Goal: Task Accomplishment & Management: Complete application form

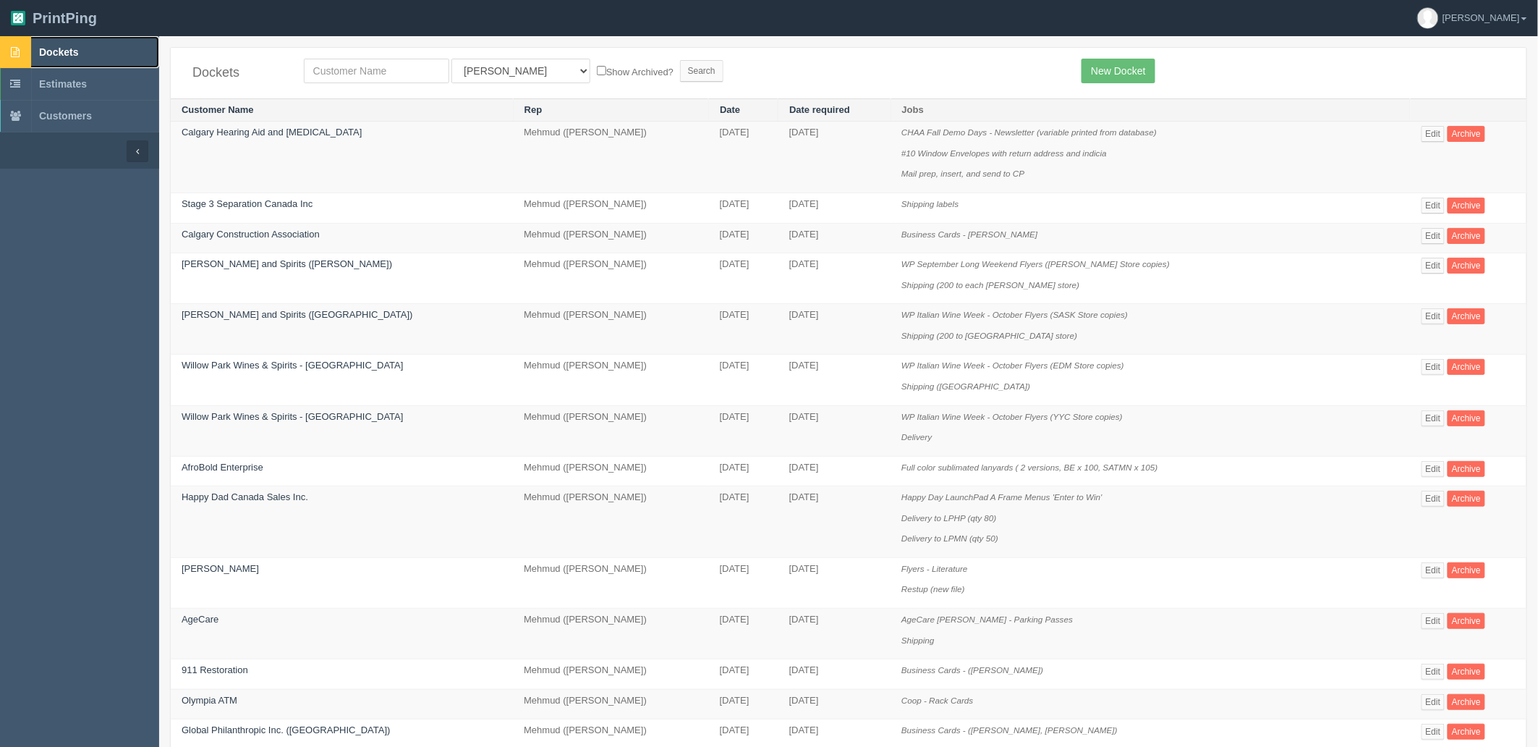
click at [94, 47] on link "Dockets" at bounding box center [79, 52] width 159 height 32
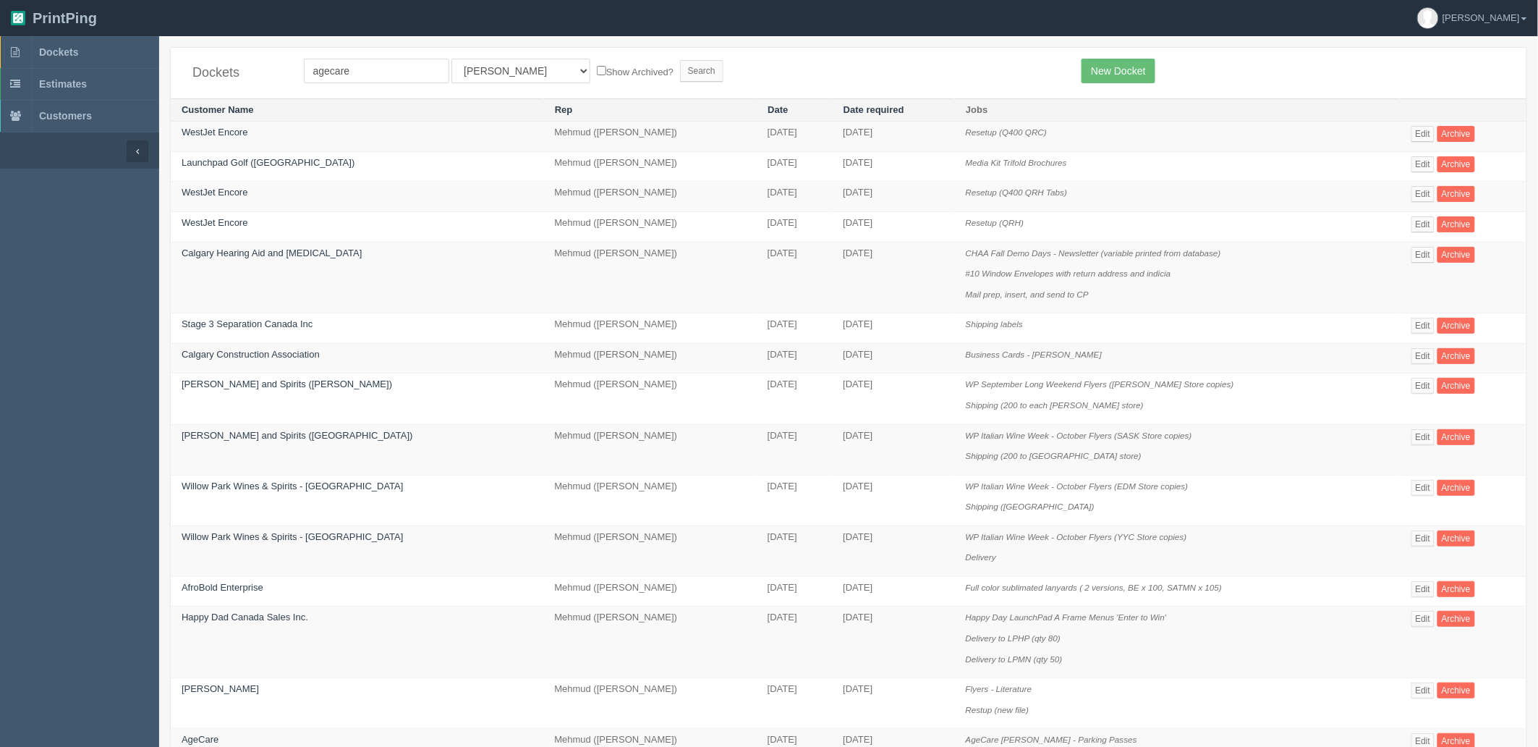
type input "agecare"
click at [680, 60] on input "Search" at bounding box center [701, 71] width 43 height 22
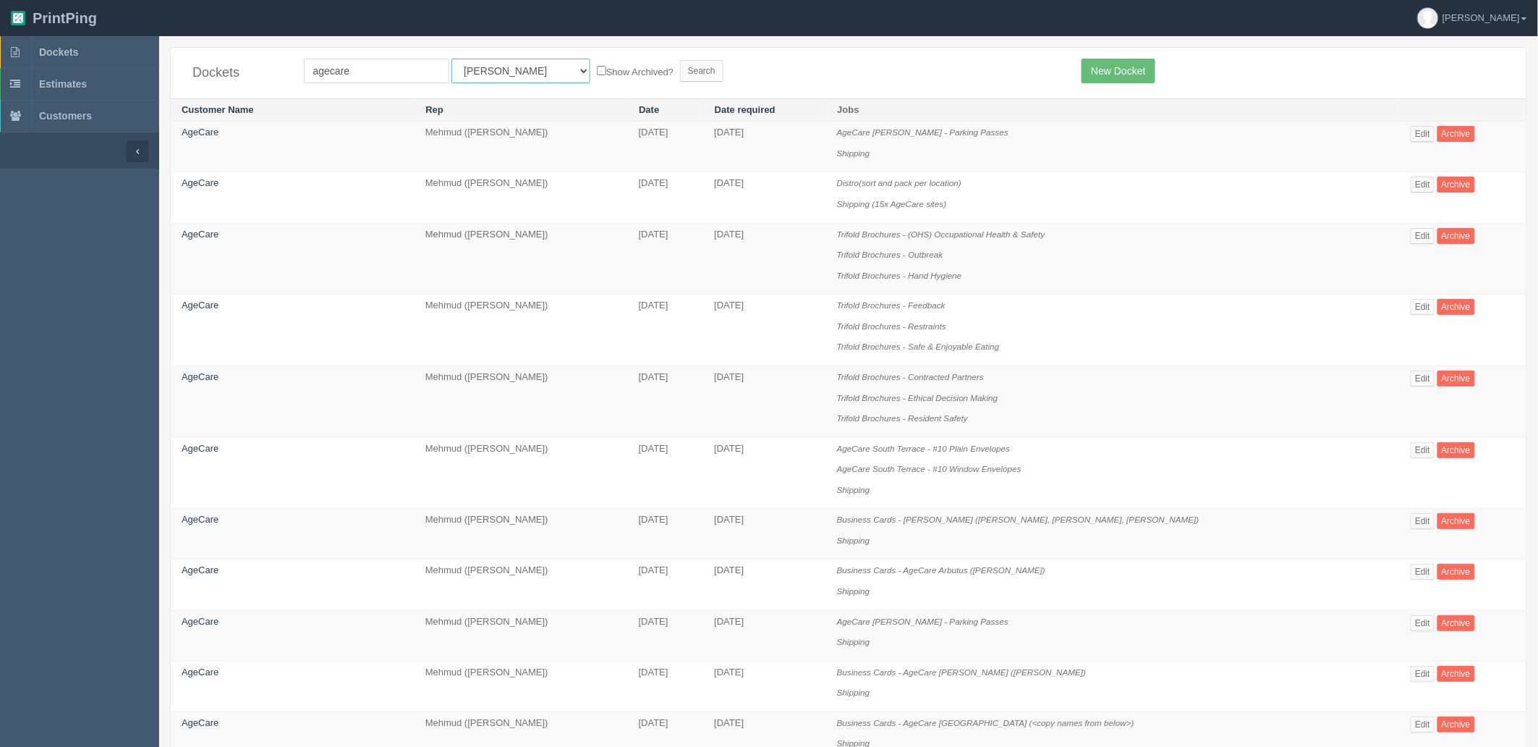
drag, startPoint x: 493, startPoint y: 68, endPoint x: 494, endPoint y: 75, distance: 7.3
click at [493, 68] on select "All Users Ali Ali Test 1 Aly Amy Ankit Arif Brandon Dan France Greg Jim Mark Ma…" at bounding box center [520, 71] width 139 height 25
select select "8"
click at [451, 59] on select "All Users Ali Ali Test 1 Aly Amy Ankit Arif Brandon Dan France Greg Jim Mark Ma…" at bounding box center [520, 71] width 139 height 25
click at [91, 53] on link "Dockets" at bounding box center [79, 52] width 159 height 32
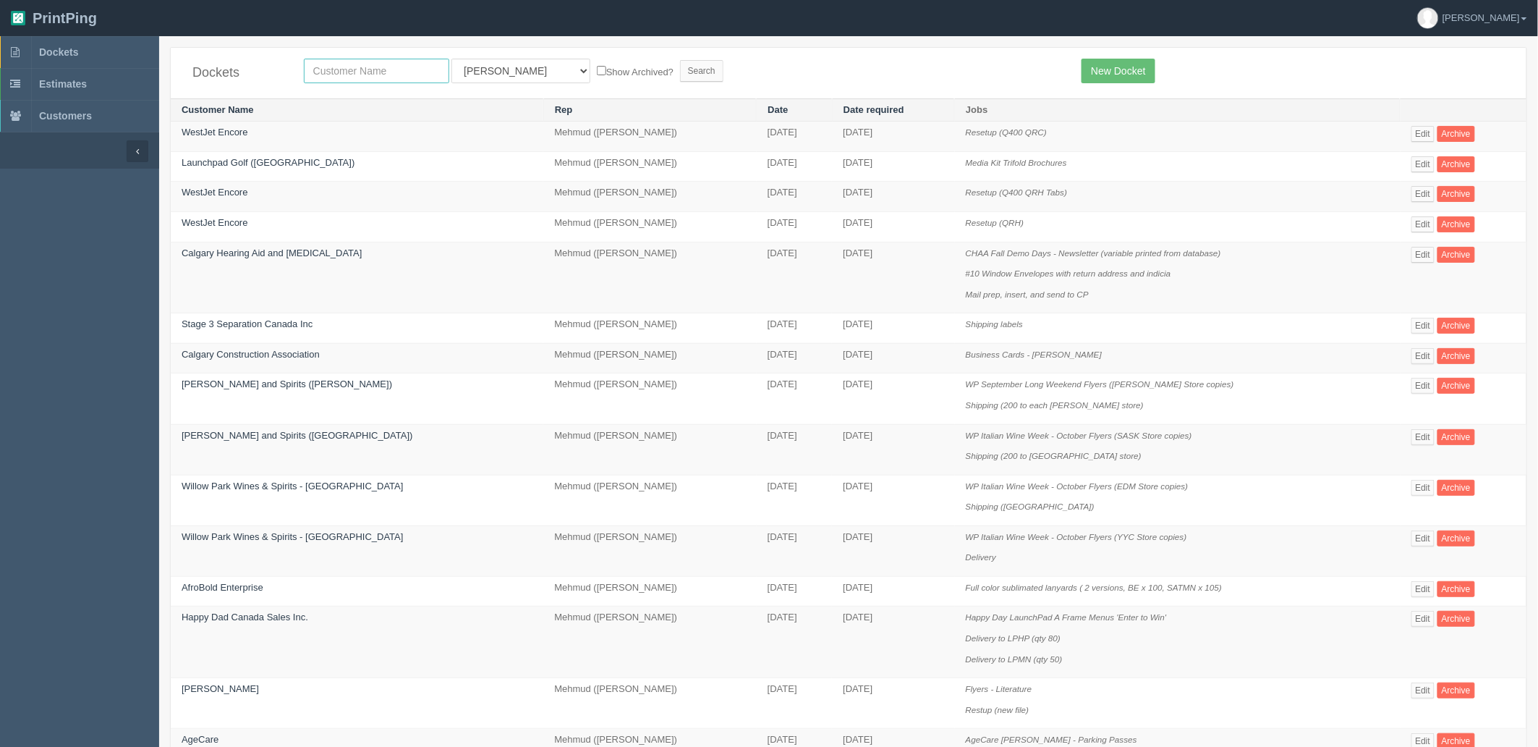
click at [359, 73] on input "text" at bounding box center [376, 71] width 145 height 25
type input "sunmet"
click at [680, 60] on input "Search" at bounding box center [701, 71] width 43 height 22
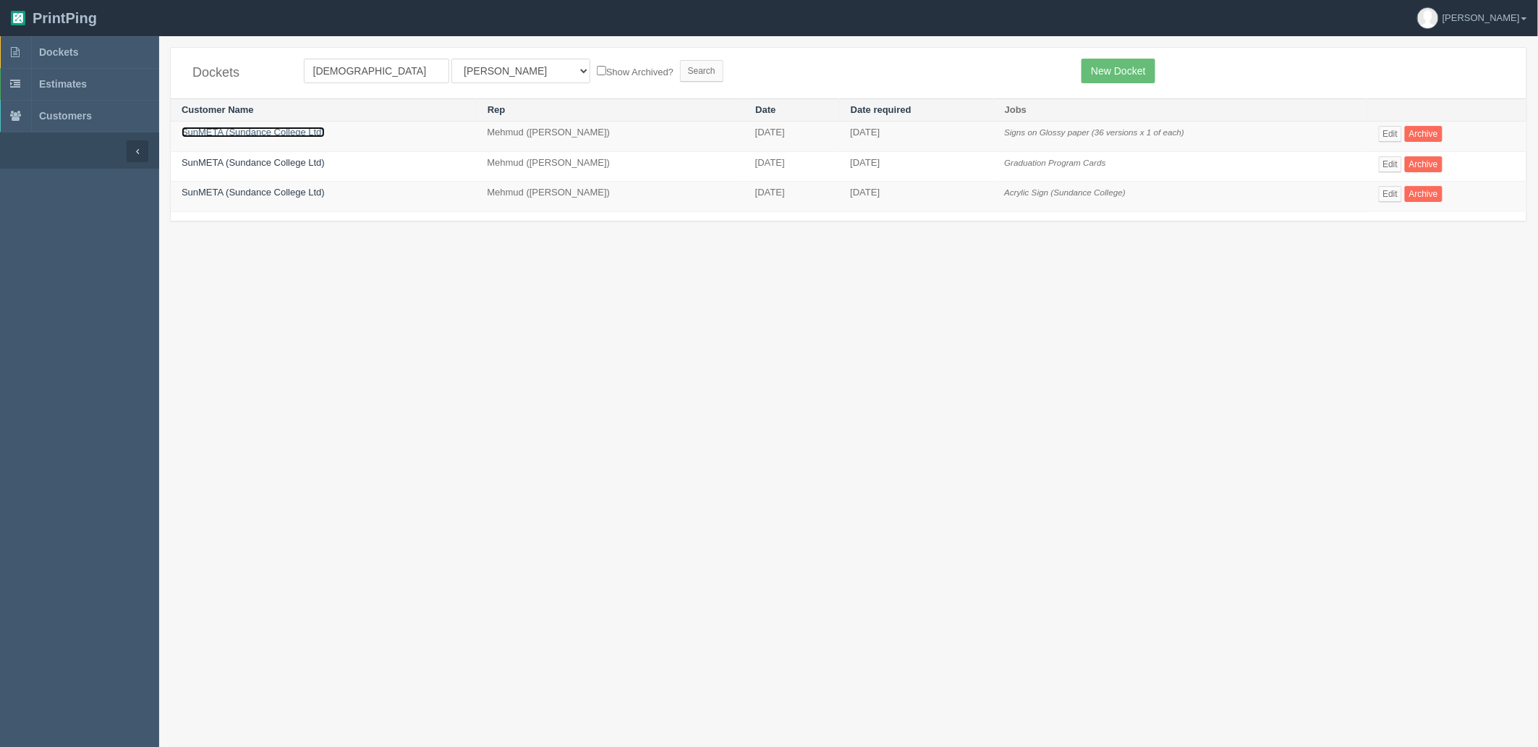
click at [221, 135] on link "SunMETA (Sundance College Ltd)" at bounding box center [253, 132] width 143 height 11
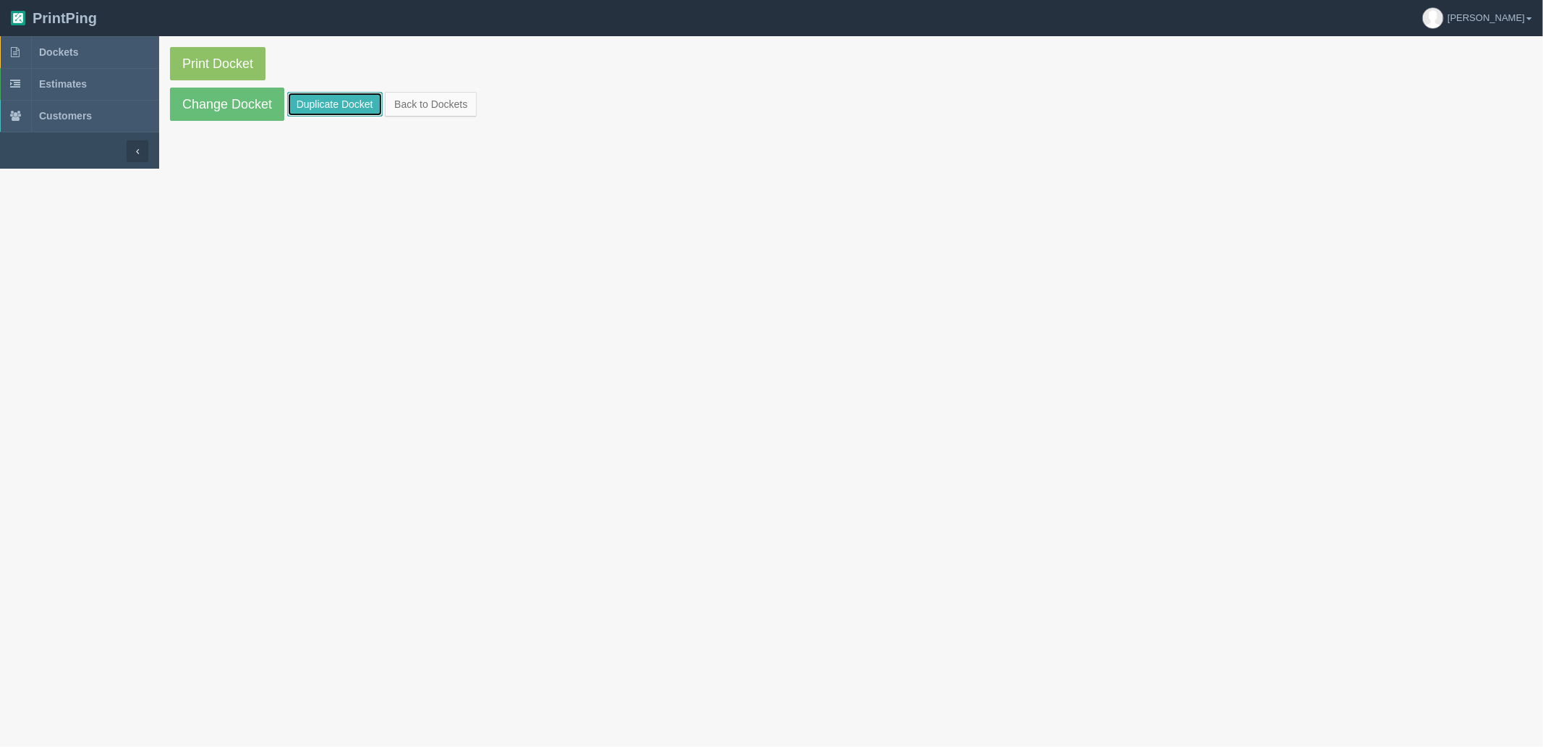
click at [352, 98] on link "Duplicate Docket" at bounding box center [334, 104] width 95 height 25
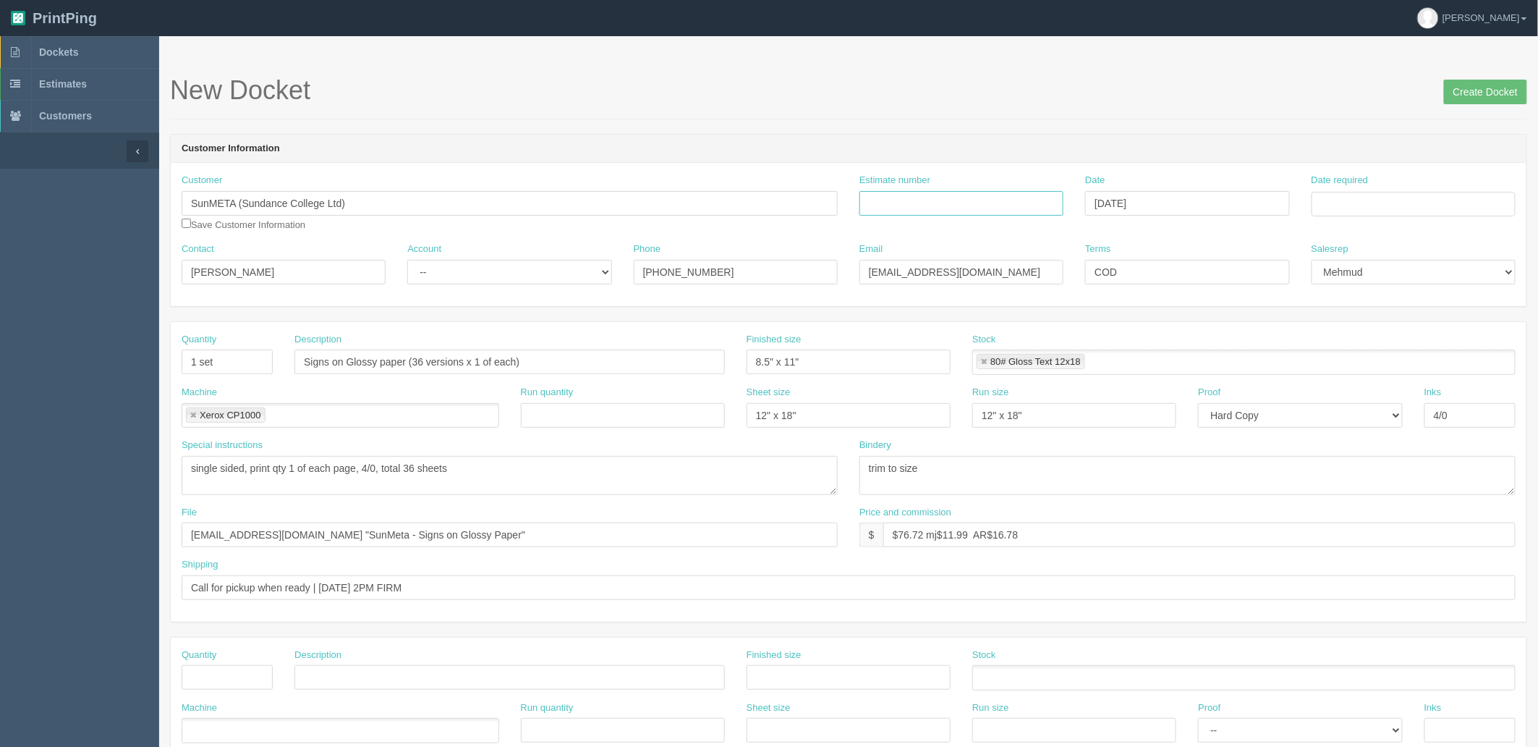
drag, startPoint x: 964, startPoint y: 203, endPoint x: 1076, endPoint y: 203, distance: 112.1
click at [964, 203] on input "Estimate number" at bounding box center [961, 203] width 204 height 25
paste input "092561"
type input "092561"
click at [1334, 207] on input "Date required" at bounding box center [1414, 204] width 204 height 25
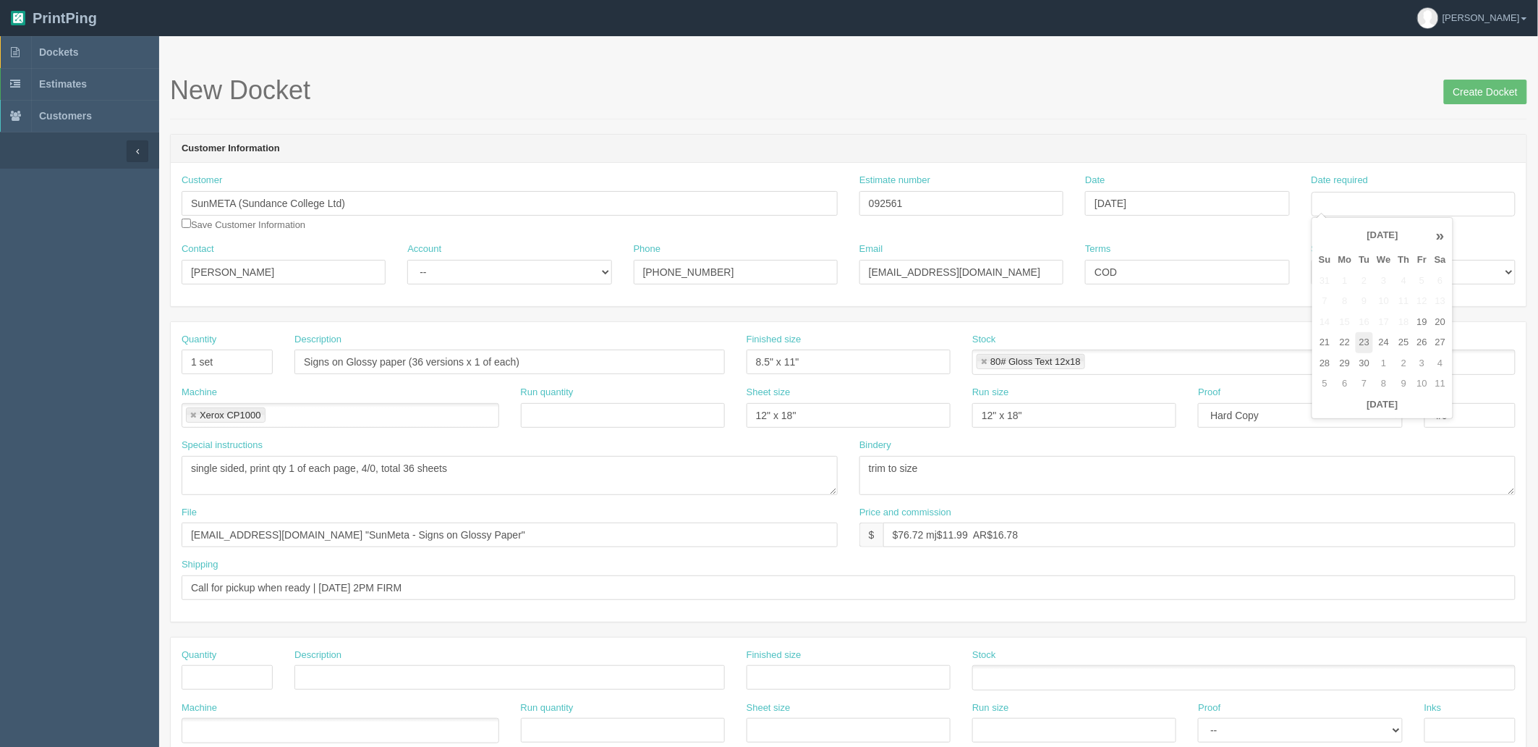
click at [1363, 339] on td "23" at bounding box center [1365, 342] width 18 height 21
click at [1425, 339] on td "26" at bounding box center [1422, 342] width 17 height 21
type input "[DATE]"
click at [1173, 127] on form "New Docket Create Docket Customer Information Customer SunMETA (Sundance Colleg…" at bounding box center [848, 684] width 1357 height 1216
click at [509, 263] on select "-- Existing Client Allrush Client Rep Client" at bounding box center [509, 272] width 204 height 25
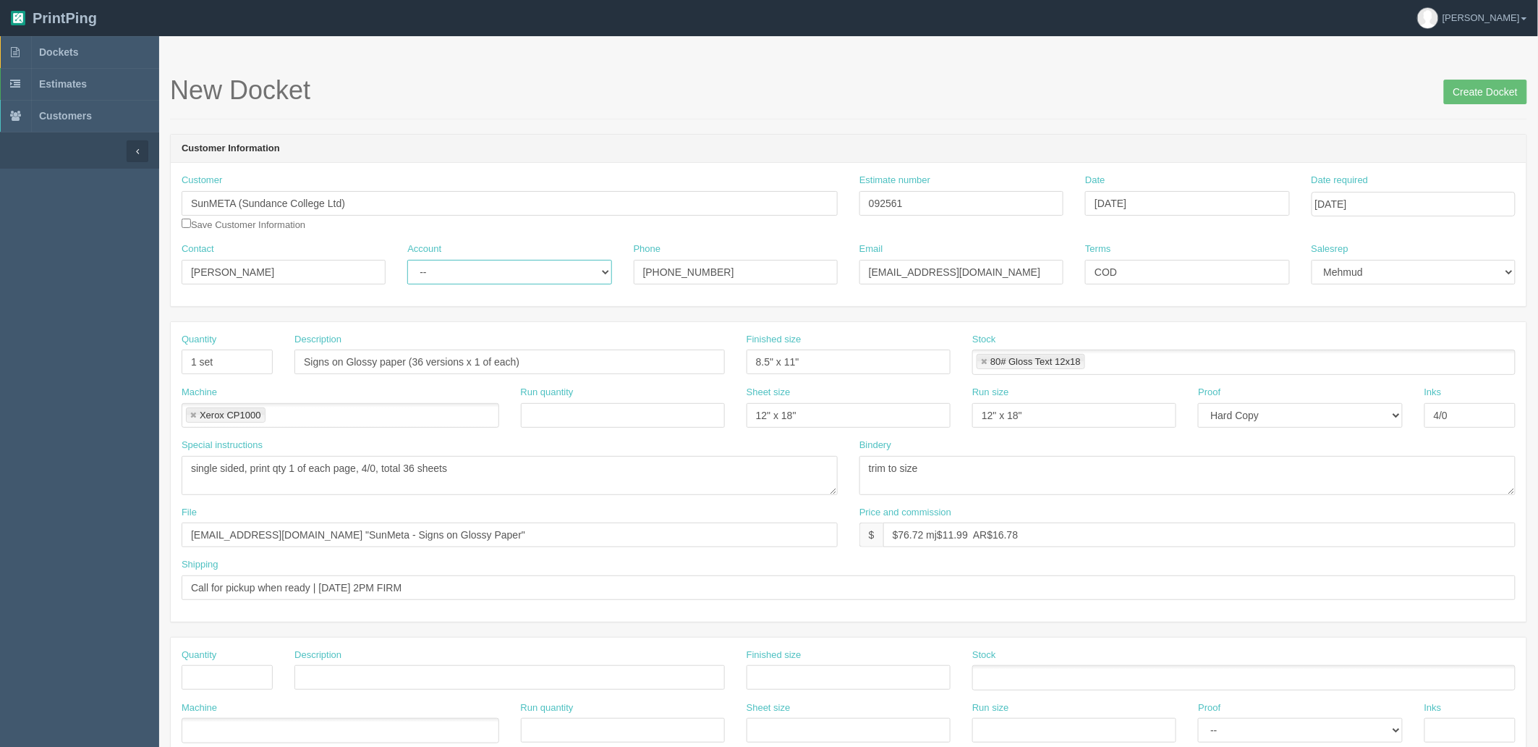
select select "Allrush Client"
click at [407, 260] on select "-- Existing Client Allrush Client Rep Client" at bounding box center [509, 272] width 204 height 25
drag, startPoint x: 178, startPoint y: 352, endPoint x: 91, endPoint y: 336, distance: 88.3
click at [94, 342] on section "Dockets Estimates Customers" at bounding box center [769, 675] width 1538 height 1278
type input "6"
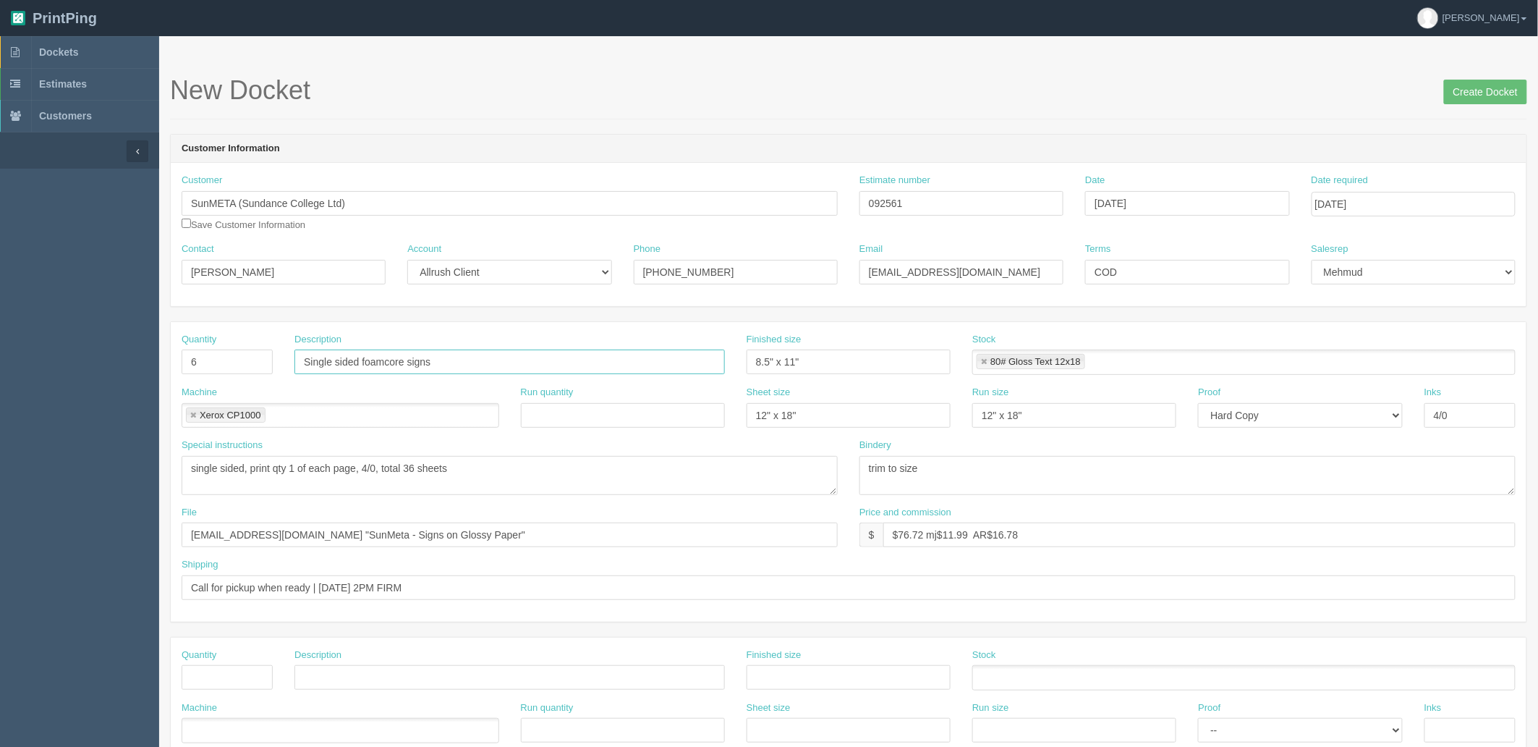
type input "Single sided foamcore signs"
type input "24" x 36""
click at [984, 358] on link at bounding box center [984, 361] width 9 height 9
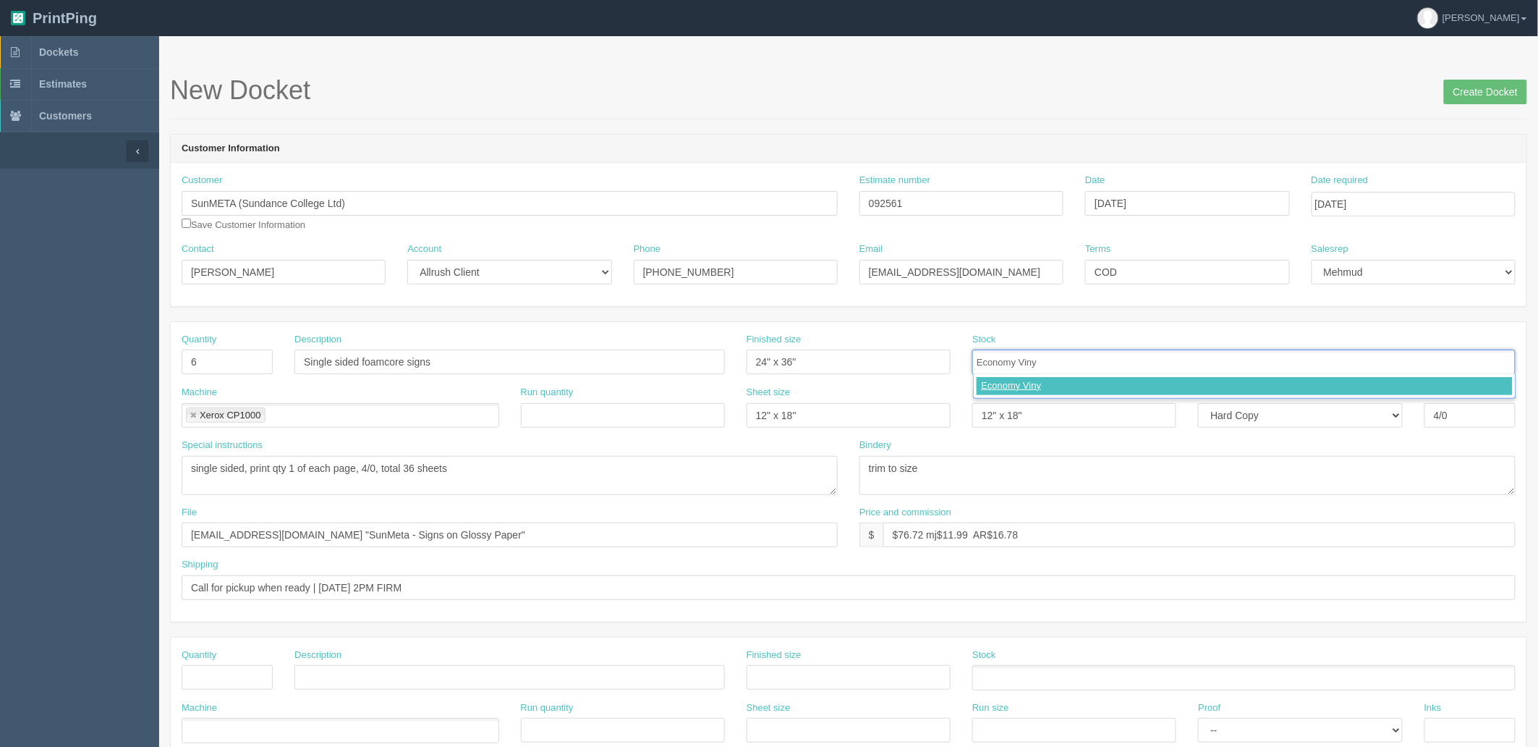
type input "Economy Vinyl"
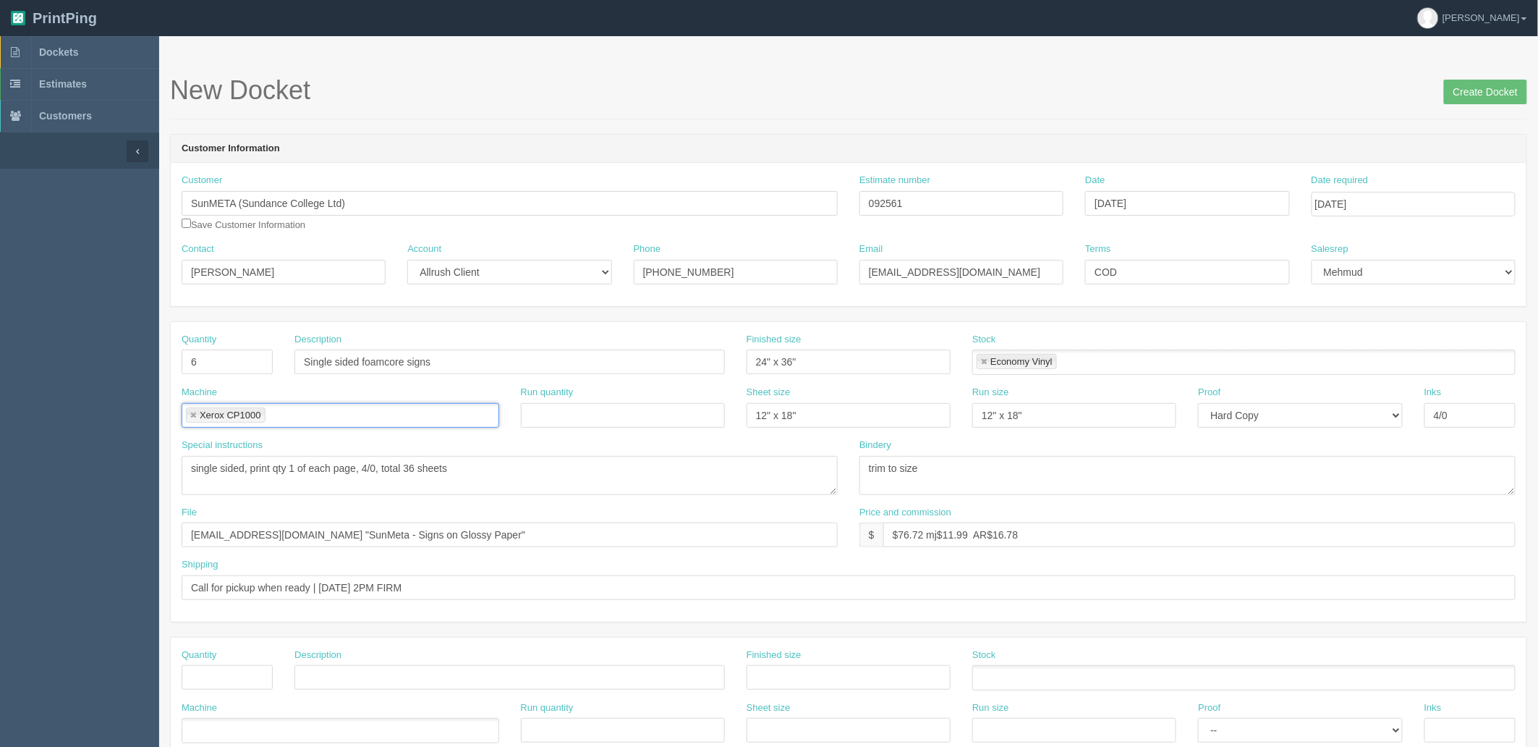
click at [195, 415] on link at bounding box center [193, 415] width 9 height 9
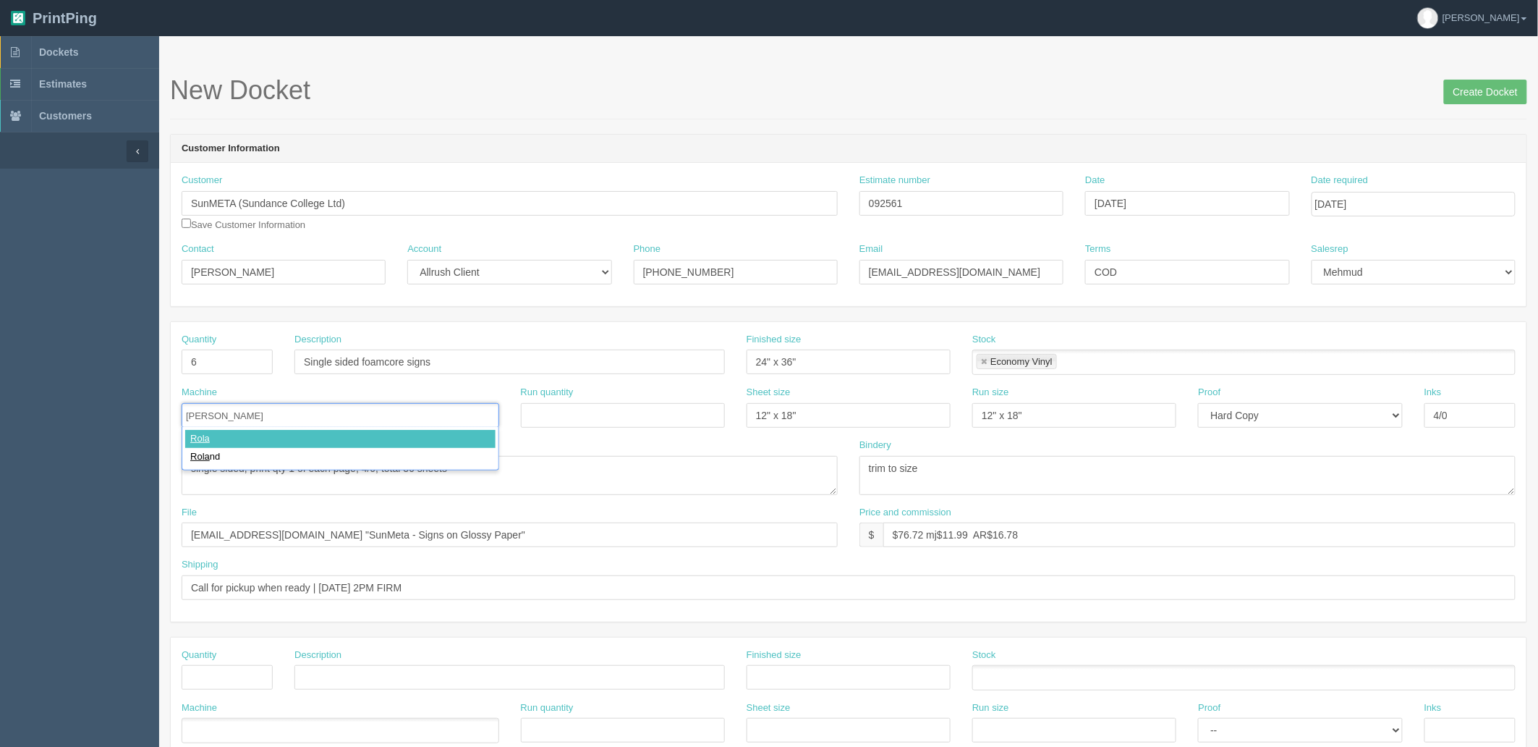
type input "[PERSON_NAME]"
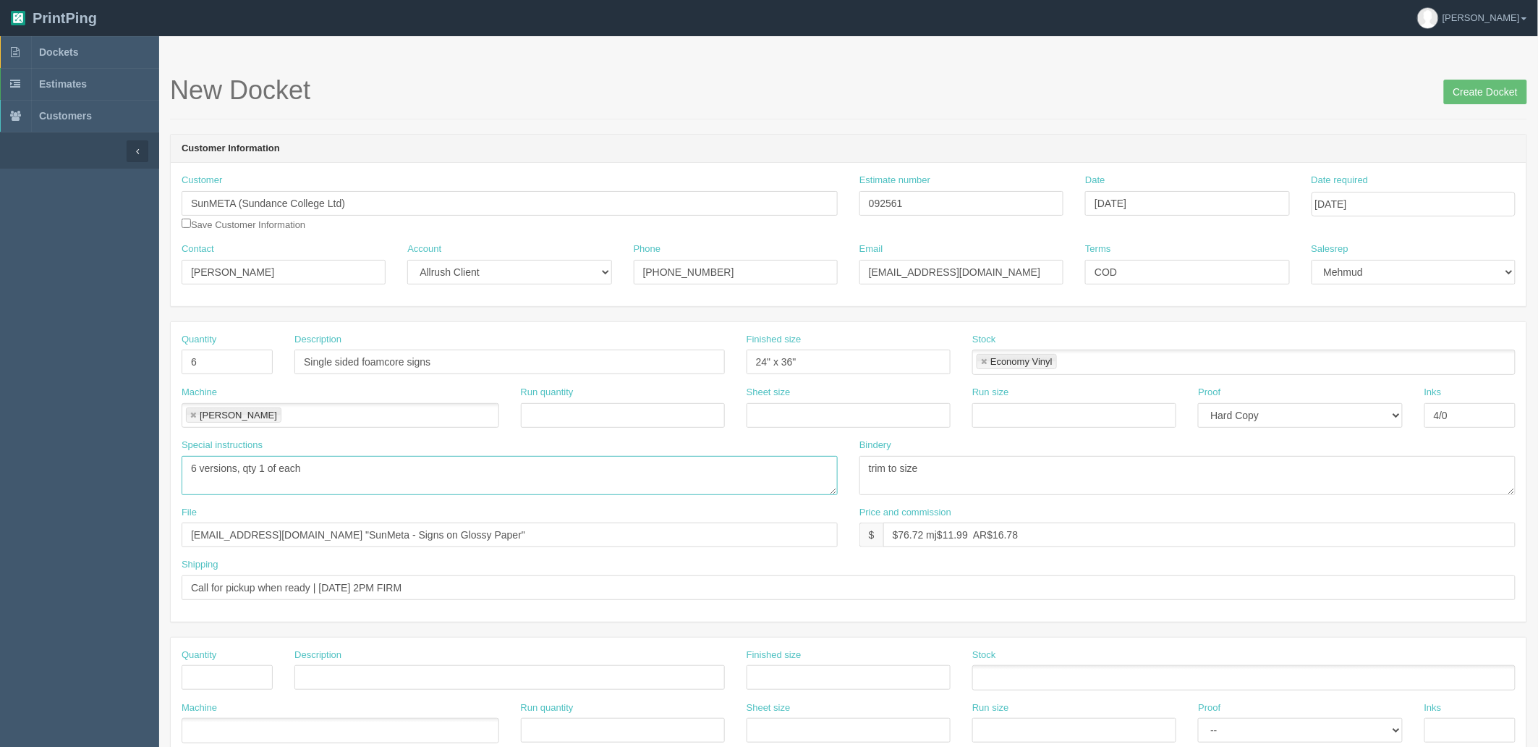
type textarea "6 versions, qty 1 of each"
click at [886, 200] on input "092561" at bounding box center [961, 203] width 204 height 25
click at [1057, 464] on textarea "trim to size" at bounding box center [1187, 475] width 656 height 39
type textarea "trima nd mount to foamcore ARB$34.78"
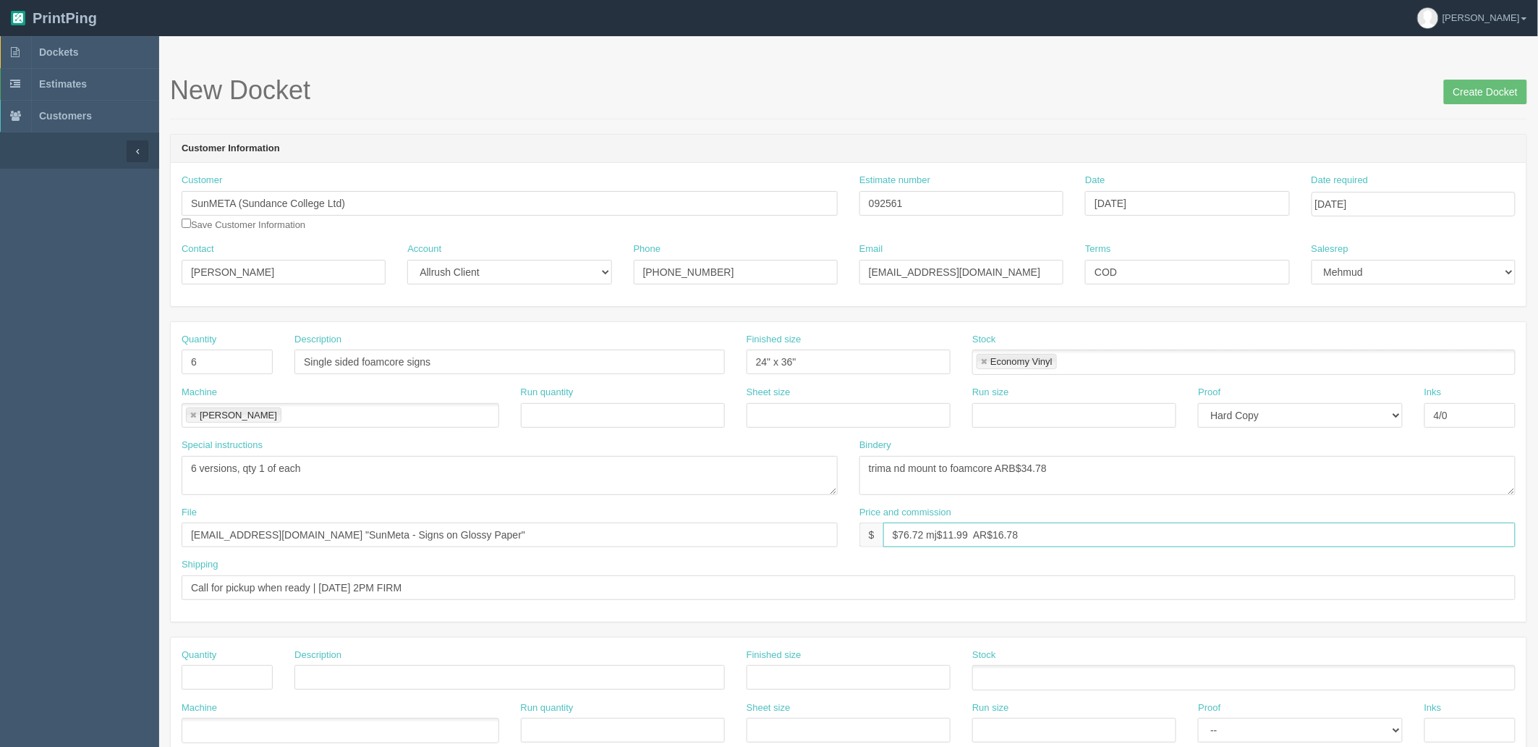
drag, startPoint x: 897, startPoint y: 535, endPoint x: 1542, endPoint y: 430, distance: 653.9
click at [1537, 430] on html "PrintPing Zack Edit account ( zack@allrush.ca ) Logout Dockets Estimates" at bounding box center [769, 657] width 1538 height 1314
click at [954, 533] on input "$251.94 mj$ AR$" at bounding box center [1199, 534] width 632 height 25
click at [1076, 537] on input "$251.94 mj$58.14 AR$" at bounding box center [1199, 534] width 632 height 25
type input "$251.94 mj$58.14 AR$68.77"
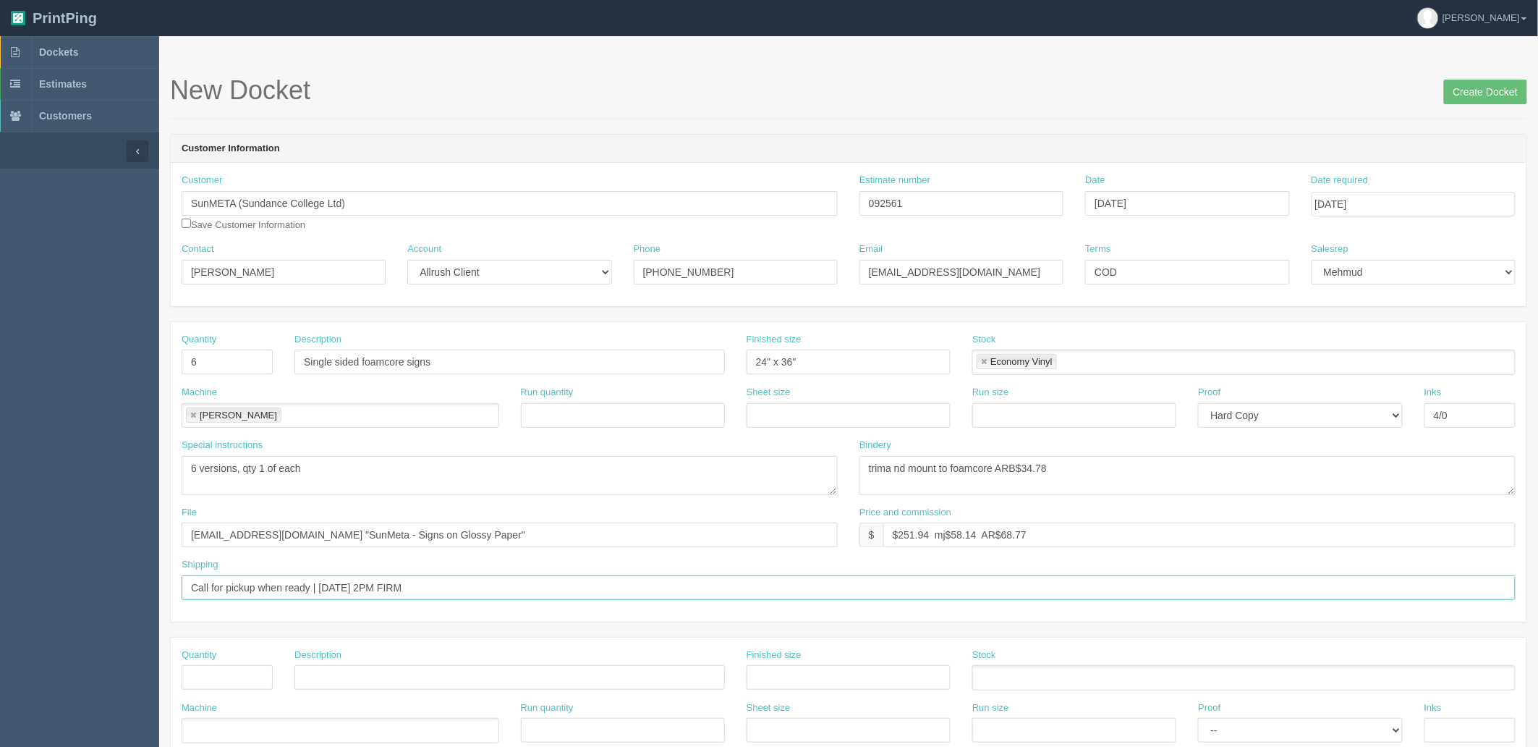
click at [504, 585] on input "Call for pickup when ready | WEDNESDAY 2PM FIRM" at bounding box center [849, 587] width 1334 height 25
type input "Call for pickup when ready | Friday EOD pickup FIRM"
click at [485, 529] on input "files@allrush.ca "SunMeta - Signs on Glossy Paper"" at bounding box center [510, 534] width 656 height 25
click at [427, 532] on input "files@allrush.ca "SunMeta - Foamcore Signs"" at bounding box center [510, 534] width 656 height 25
paste input "Z:\S\SunMETA\September 2025\Foamcore Signs"
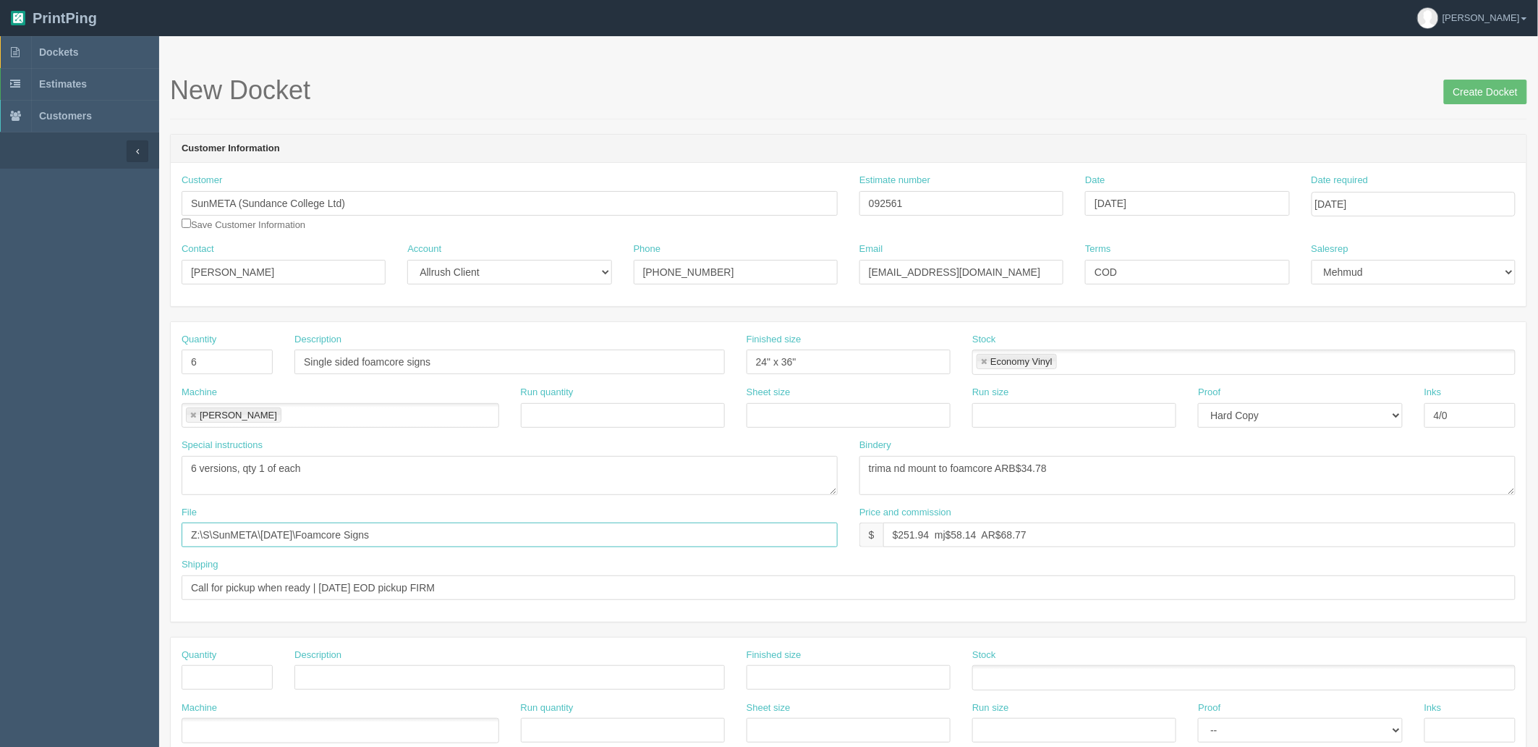
type input "Z:\S\SunMETA\September 2025\Foamcore Signs"
click at [456, 478] on textarea "single sided, print qty 1 of each page, 4/0, total 36 sheets" at bounding box center [510, 475] width 656 height 39
click at [1499, 95] on input "Create Docket" at bounding box center [1485, 92] width 83 height 25
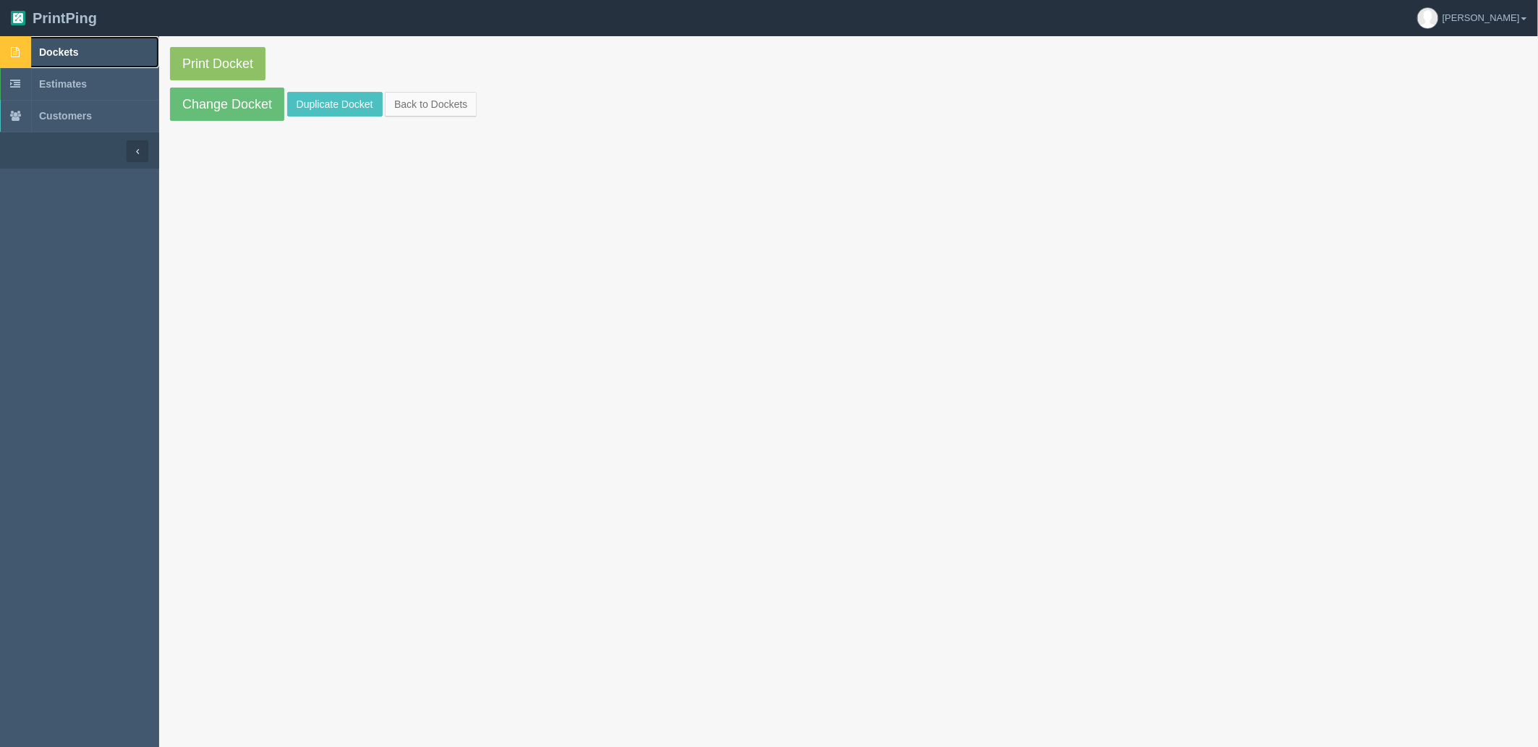
click at [85, 56] on link "Dockets" at bounding box center [79, 52] width 159 height 32
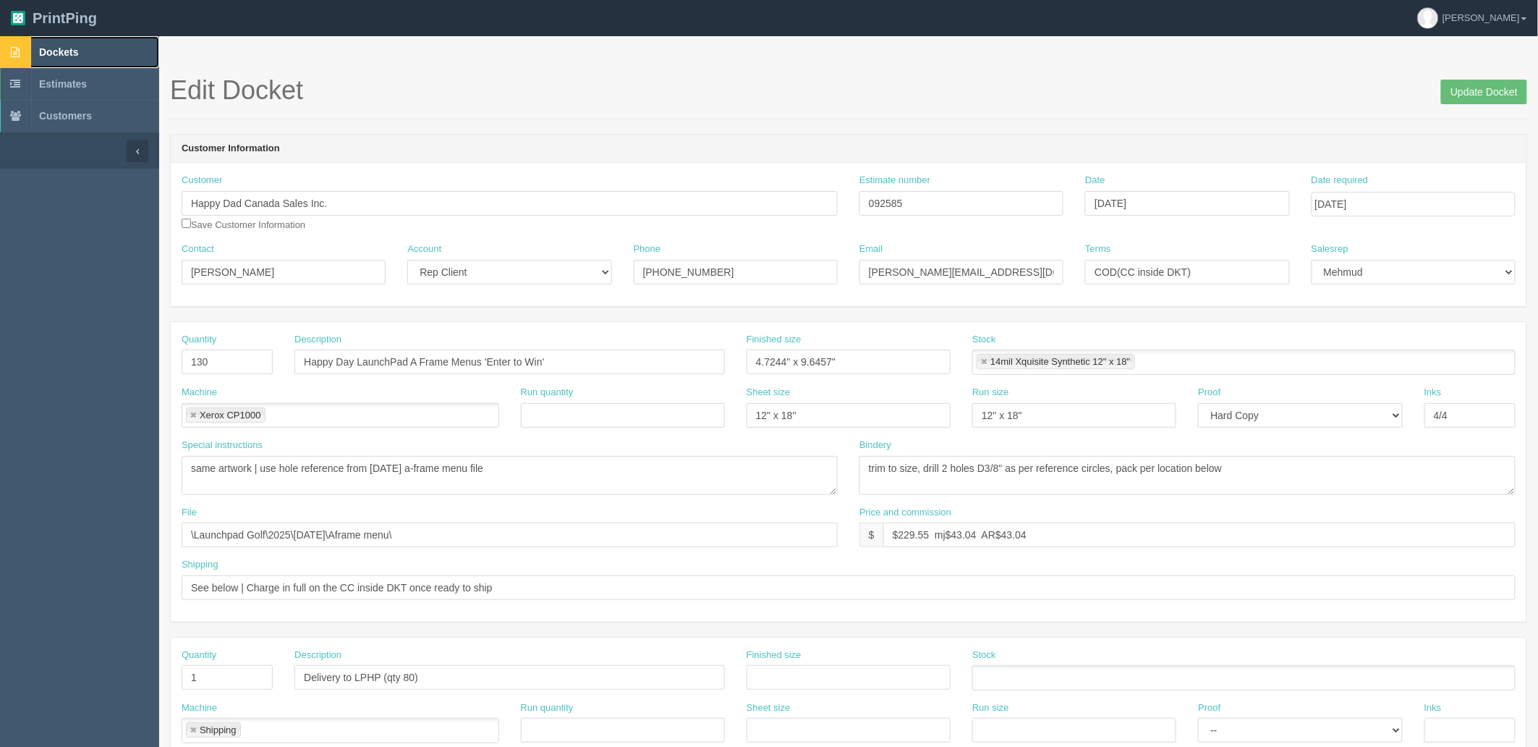
click at [118, 51] on link "Dockets" at bounding box center [79, 52] width 159 height 32
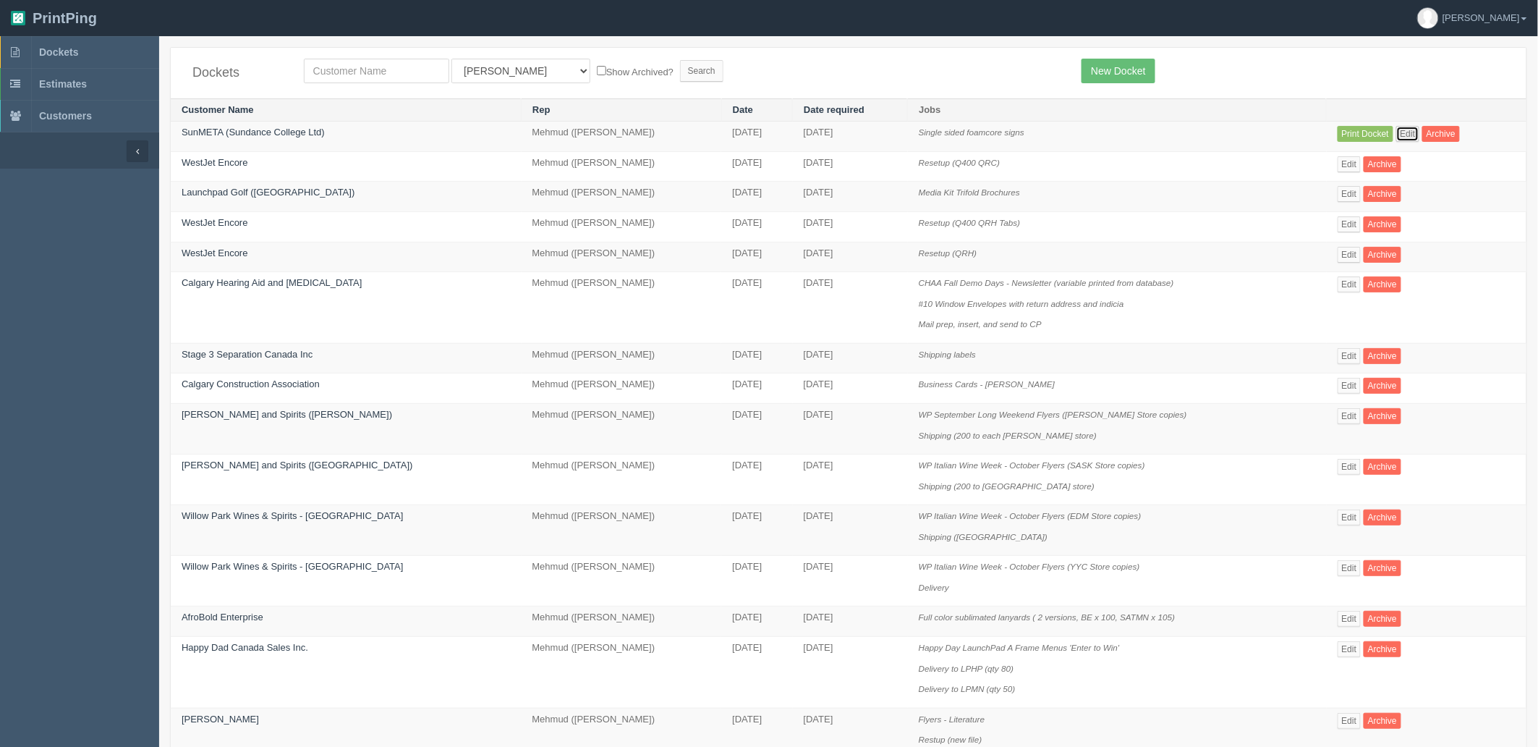
click at [1401, 135] on link "Edit" at bounding box center [1408, 134] width 24 height 16
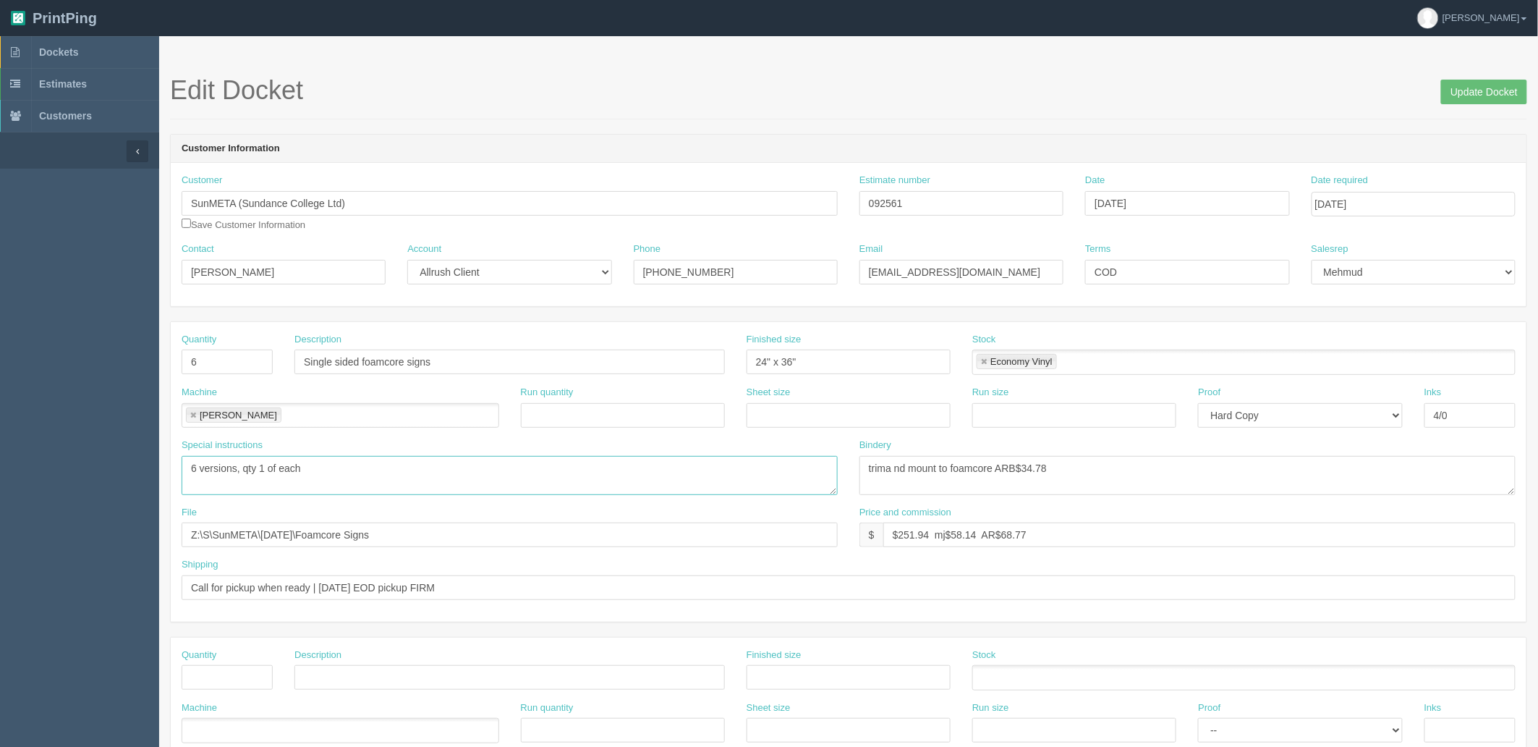
drag, startPoint x: 35, startPoint y: 428, endPoint x: 0, endPoint y: 409, distance: 39.2
click at [0, 409] on section "Dockets Estimates Customers" at bounding box center [769, 675] width 1538 height 1278
type textarea "4 versions, print 3x Welcome sign = total 6"
click at [1458, 99] on input "Update Docket" at bounding box center [1484, 92] width 86 height 25
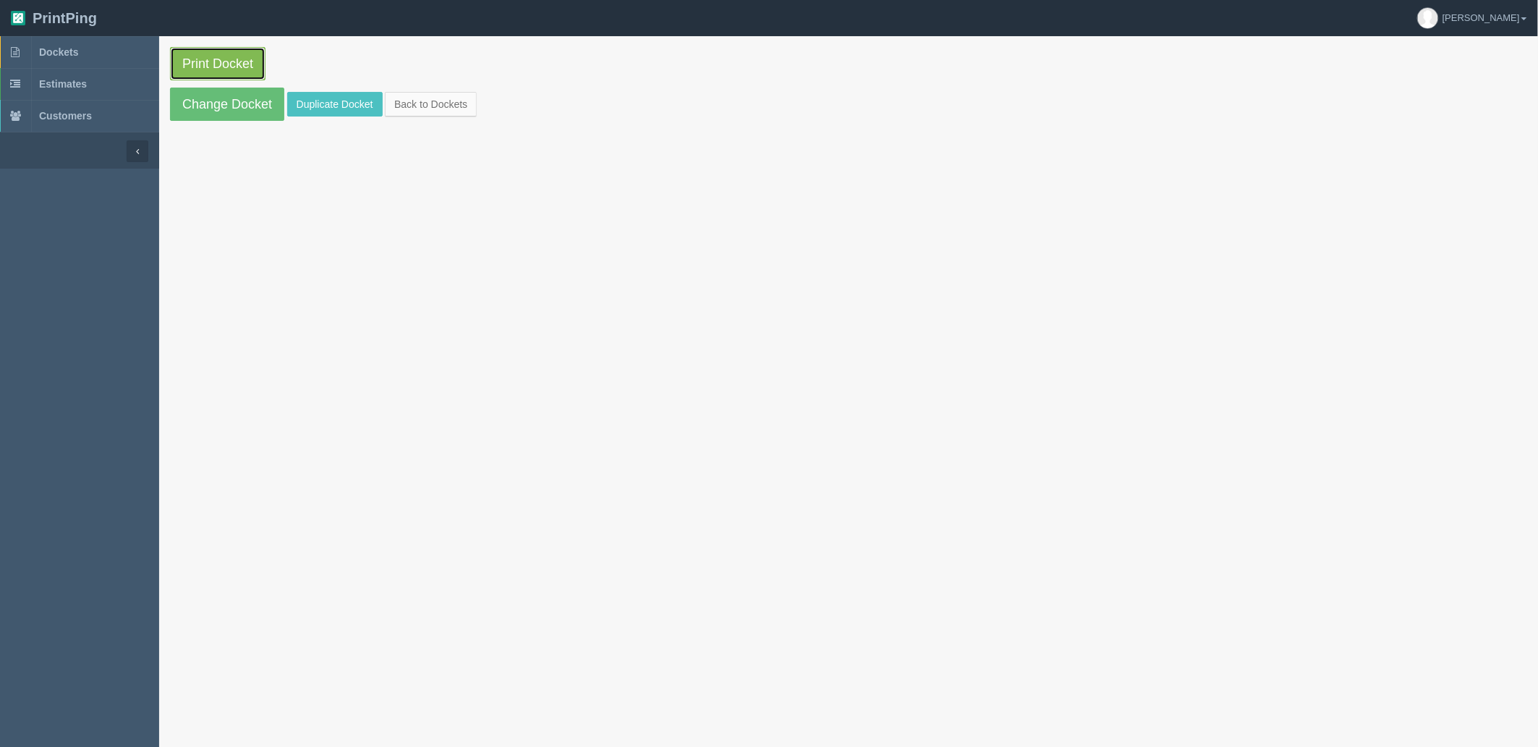
click at [200, 69] on link "Print Docket" at bounding box center [217, 63] width 95 height 33
click at [110, 54] on link "Dockets" at bounding box center [79, 52] width 159 height 32
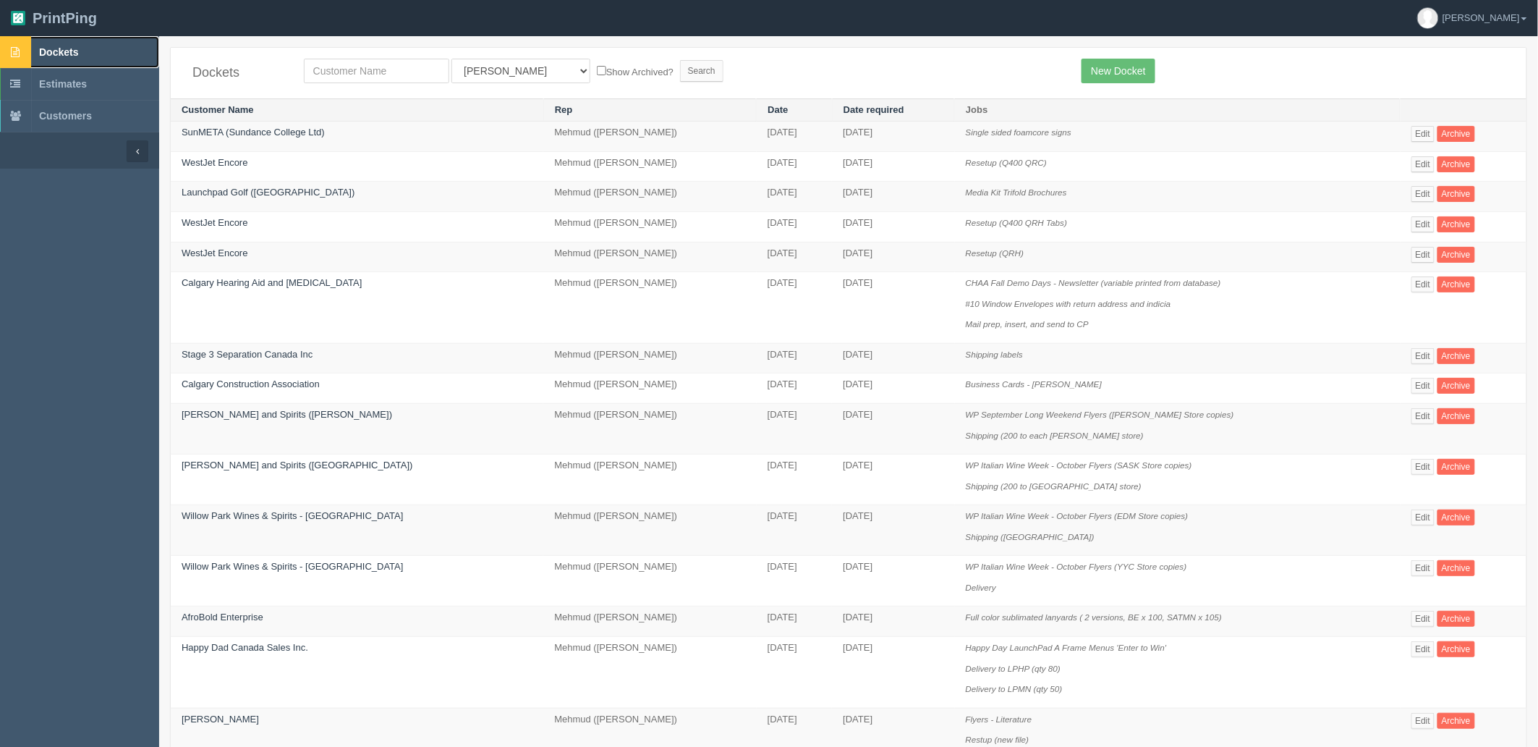
click at [85, 56] on link "Dockets" at bounding box center [79, 52] width 159 height 32
click at [99, 52] on link "Dockets" at bounding box center [79, 52] width 159 height 32
click at [90, 54] on link "Dockets" at bounding box center [79, 52] width 159 height 32
click at [500, 73] on select "All Users Ali Ali Test 1 Aly Amy Ankit Arif Brandon Dan France Greg Jim Mark Ma…" at bounding box center [520, 71] width 139 height 25
click at [490, 75] on select "All Users Ali Ali Test 1 Aly Amy Ankit Arif Brandon Dan France Greg Jim Mark Ma…" at bounding box center [520, 71] width 139 height 25
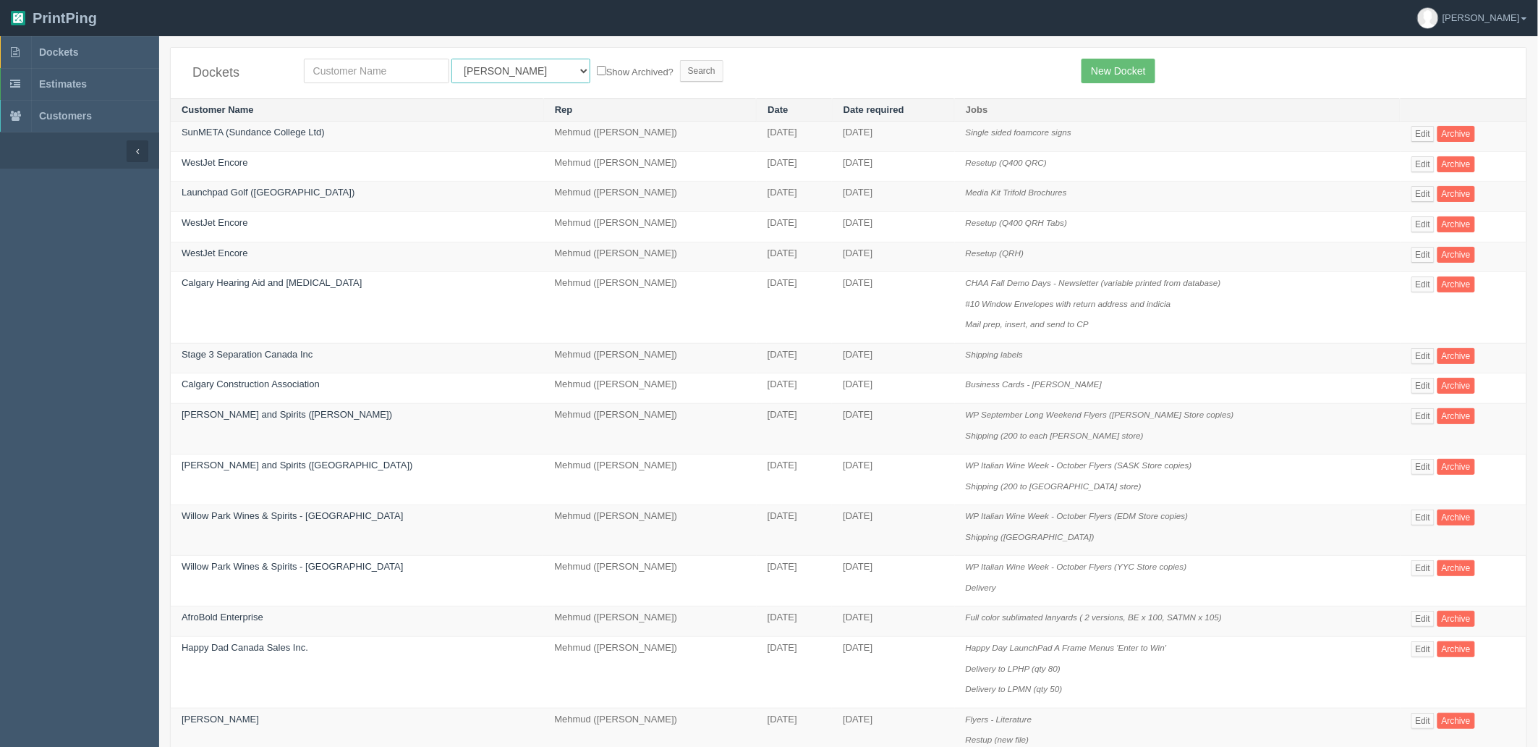
select select
click at [451, 59] on select "All Users Ali Ali Test 1 Aly Amy Ankit Arif Brandon Dan France Greg Jim Mark Ma…" at bounding box center [520, 71] width 139 height 25
click at [680, 67] on input "Search" at bounding box center [701, 71] width 43 height 22
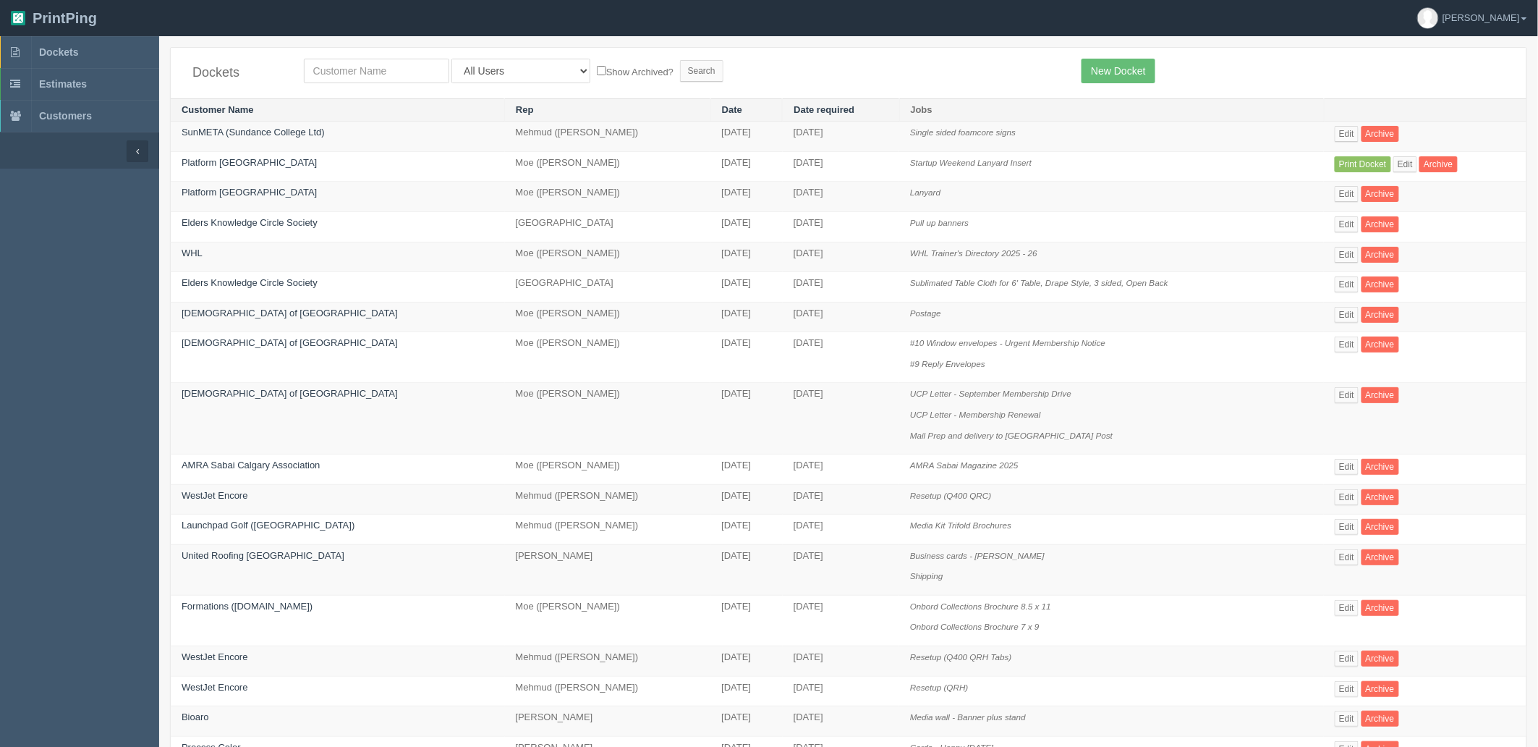
click at [506, 58] on div "Dockets All Users Ali Ali Test 1 Aly Amy Ankit Arif Brandon Dan France Greg Jim…" at bounding box center [849, 73] width 1356 height 51
click at [509, 69] on select "All Users Ali Ali Test 1 Aly Amy Ankit Arif Brandon Dan France Greg Jim Mark Ma…" at bounding box center [520, 71] width 139 height 25
click at [705, 88] on div "Dockets All Users Ali Ali Test 1 Aly Amy Ankit Arif Brandon Dan France Greg Jim…" at bounding box center [849, 73] width 1356 height 51
click at [105, 45] on link "Dockets" at bounding box center [79, 52] width 159 height 32
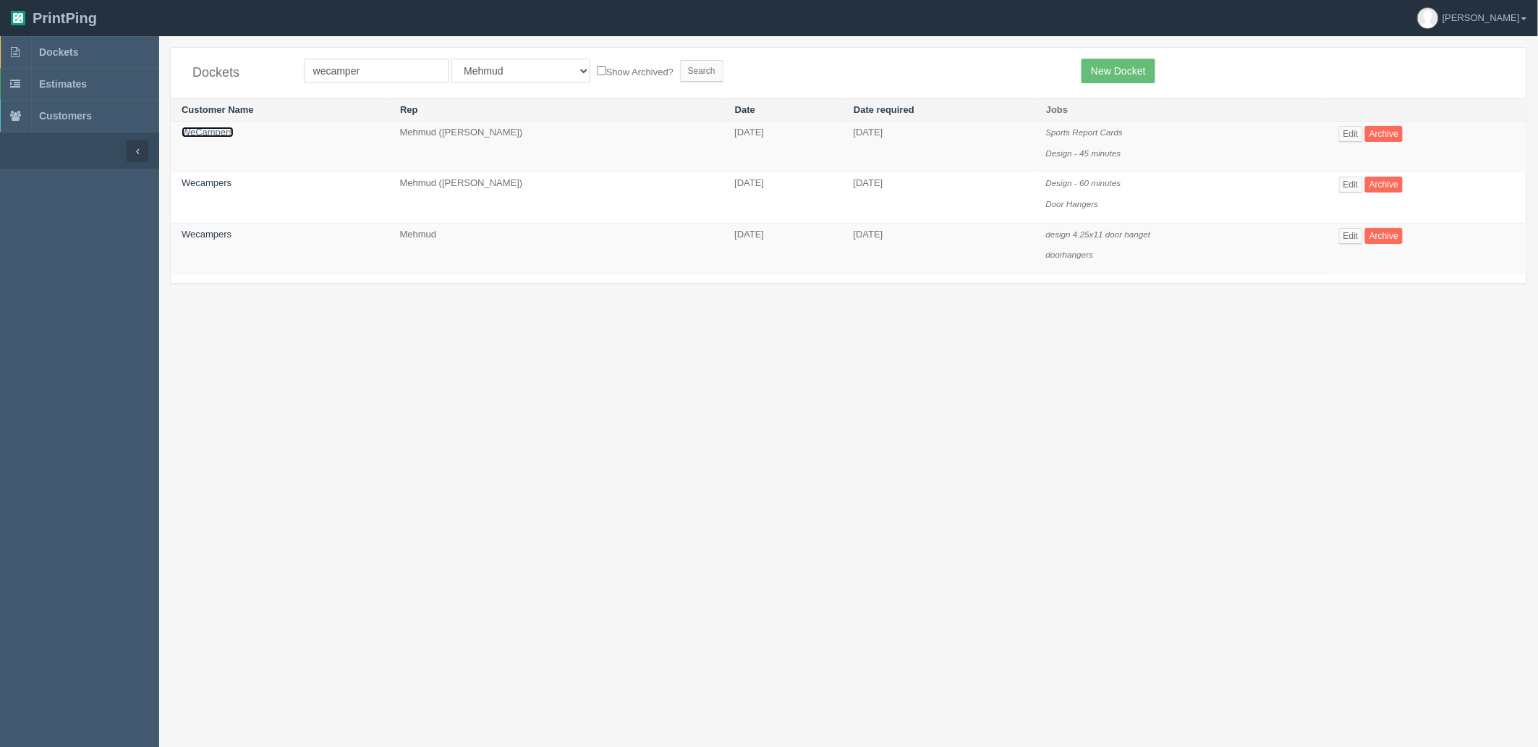
click at [214, 131] on link "WeCampers" at bounding box center [208, 132] width 52 height 11
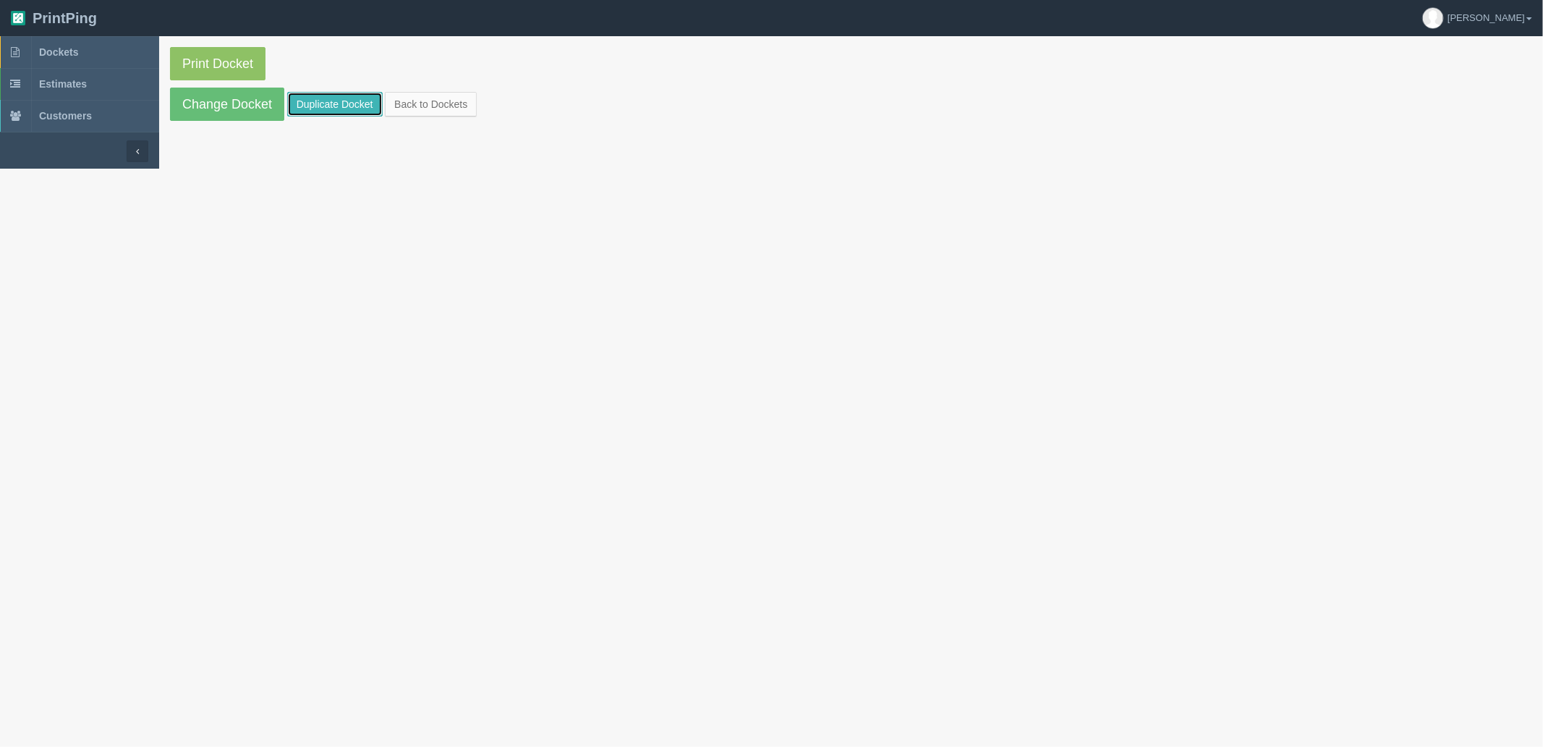
click at [312, 98] on link "Duplicate Docket" at bounding box center [334, 104] width 95 height 25
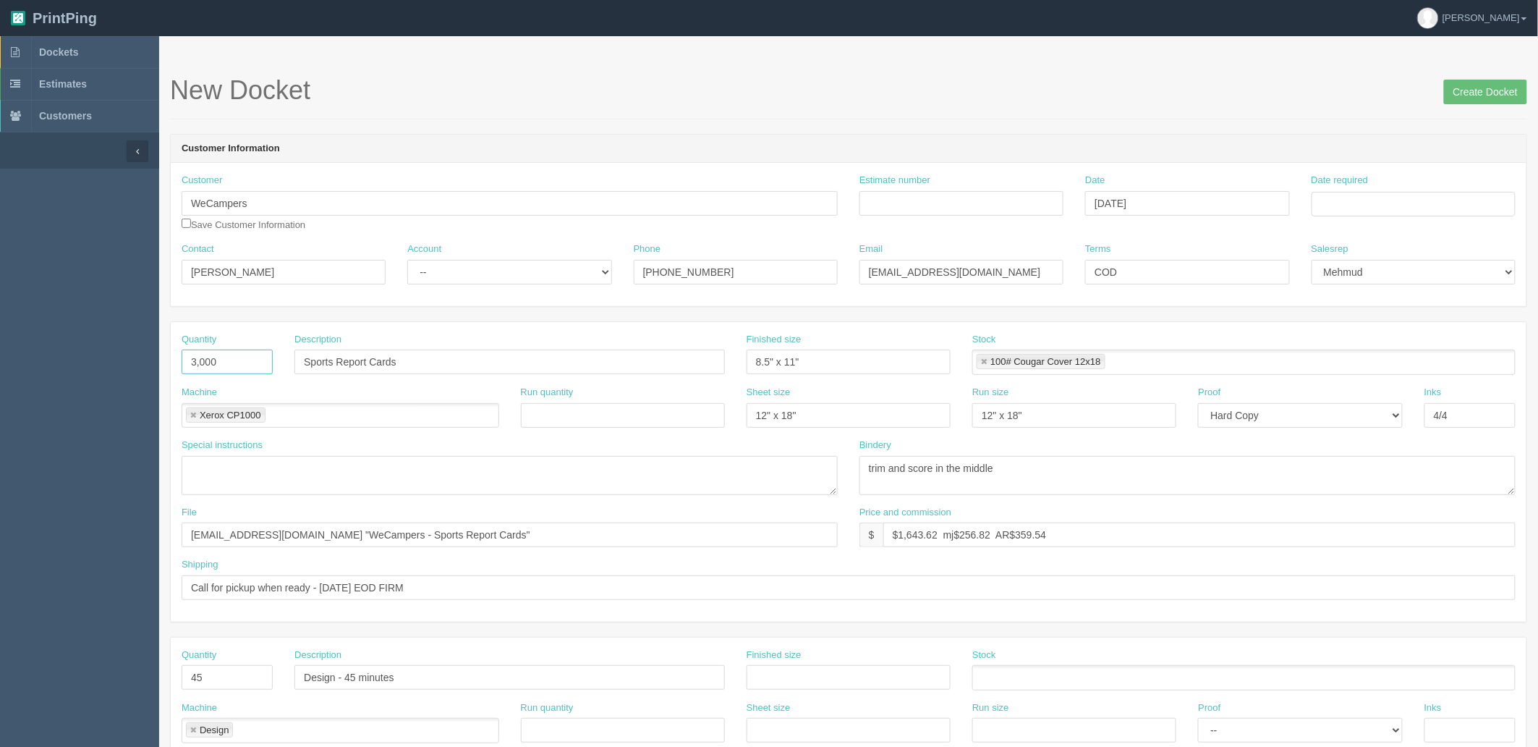
drag, startPoint x: 182, startPoint y: 362, endPoint x: -133, endPoint y: 359, distance: 314.7
click at [0, 359] on html "PrintPing Zack Edit account ( zack@allrush.ca ) Logout Dockets Estimates" at bounding box center [769, 657] width 1538 height 1314
click at [438, 354] on input "Sports Report Cards" at bounding box center [509, 361] width 430 height 25
drag, startPoint x: 462, startPoint y: 355, endPoint x: 83, endPoint y: 355, distance: 378.4
click at [83, 355] on section "Dockets Estimates Customers" at bounding box center [769, 675] width 1538 height 1278
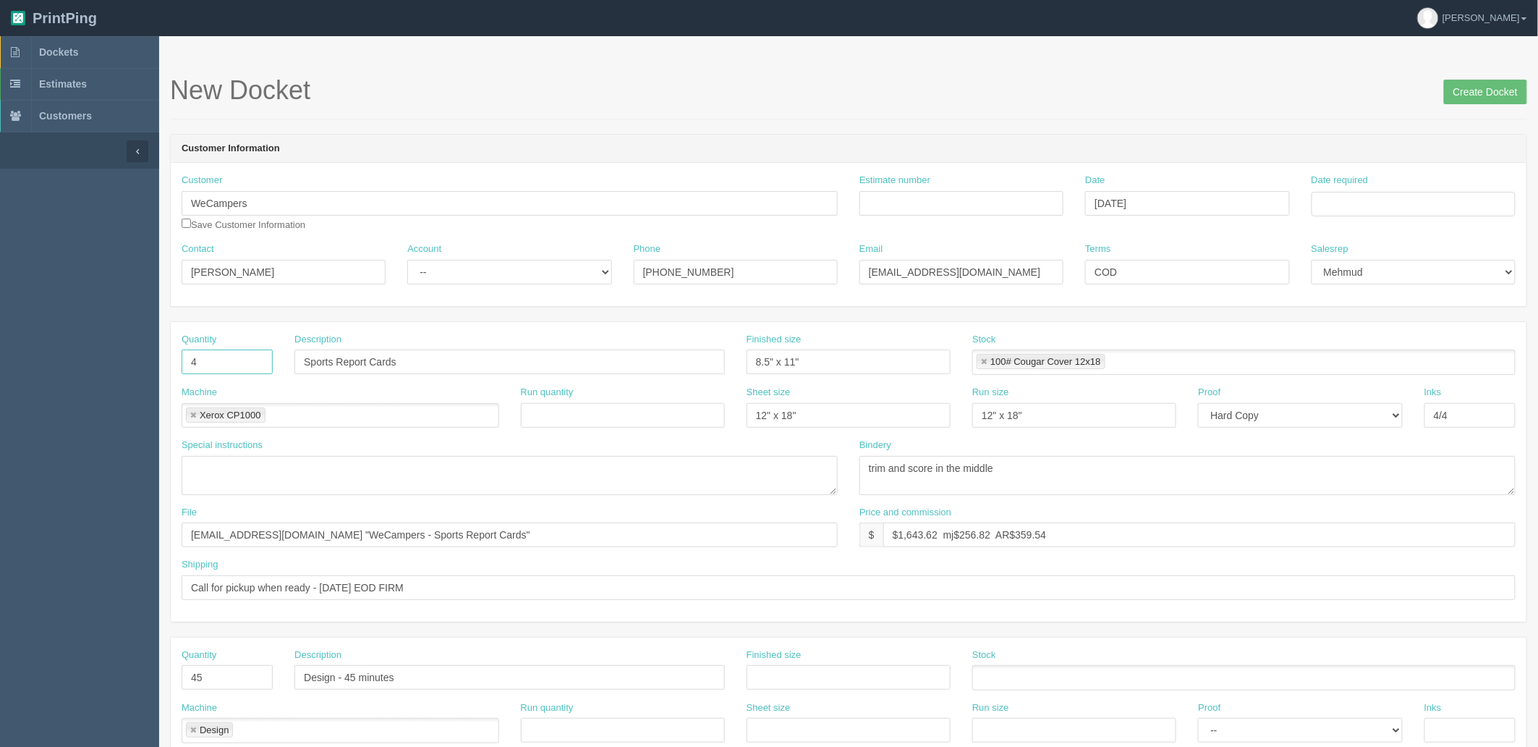
drag, startPoint x: 212, startPoint y: 357, endPoint x: 109, endPoint y: 346, distance: 103.4
click at [112, 349] on section "Dockets Estimates Customers" at bounding box center [769, 675] width 1538 height 1278
type input "2"
type input "We Campers - Coroplast signs"
type input "94" x 54""
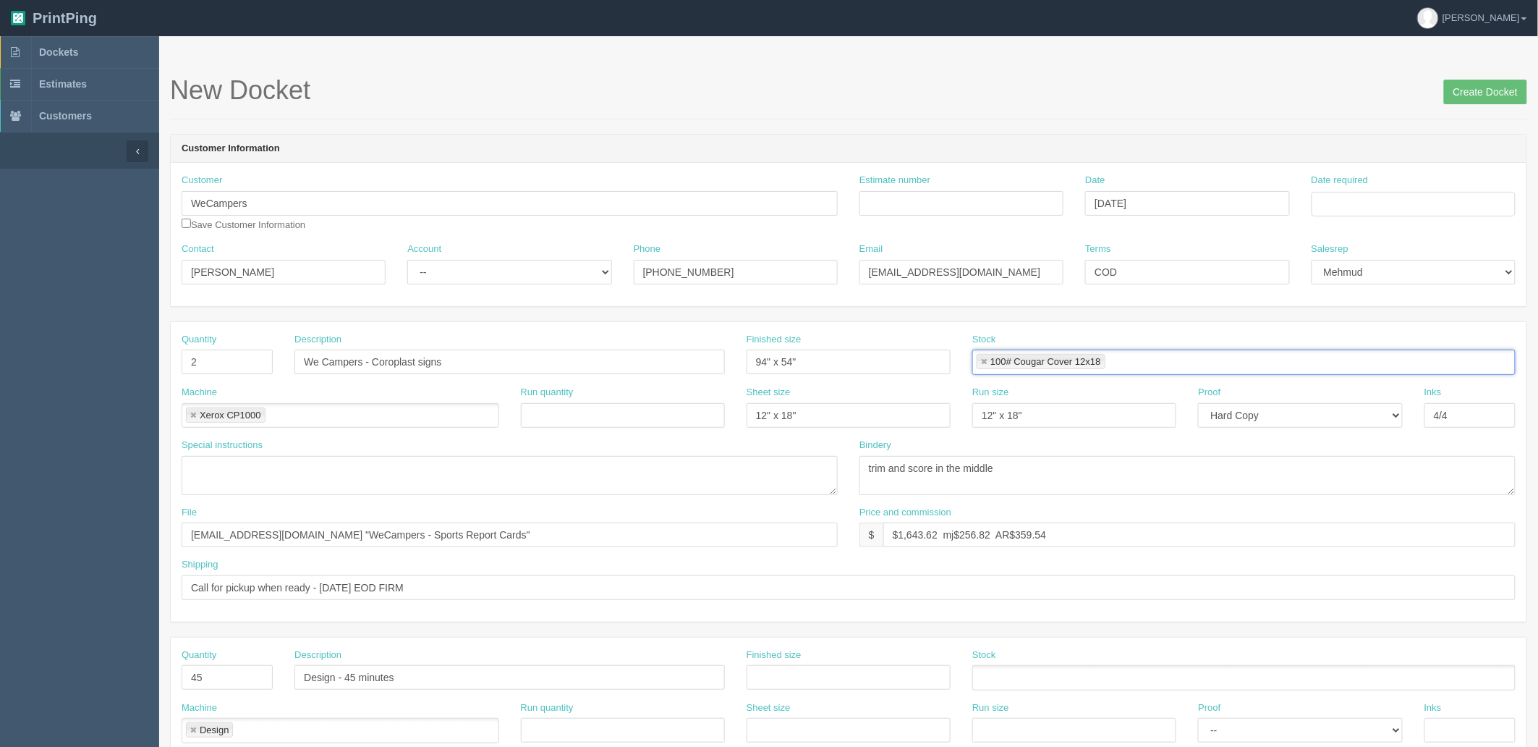
click at [984, 357] on link at bounding box center [984, 361] width 9 height 9
click at [192, 411] on link at bounding box center [193, 415] width 9 height 9
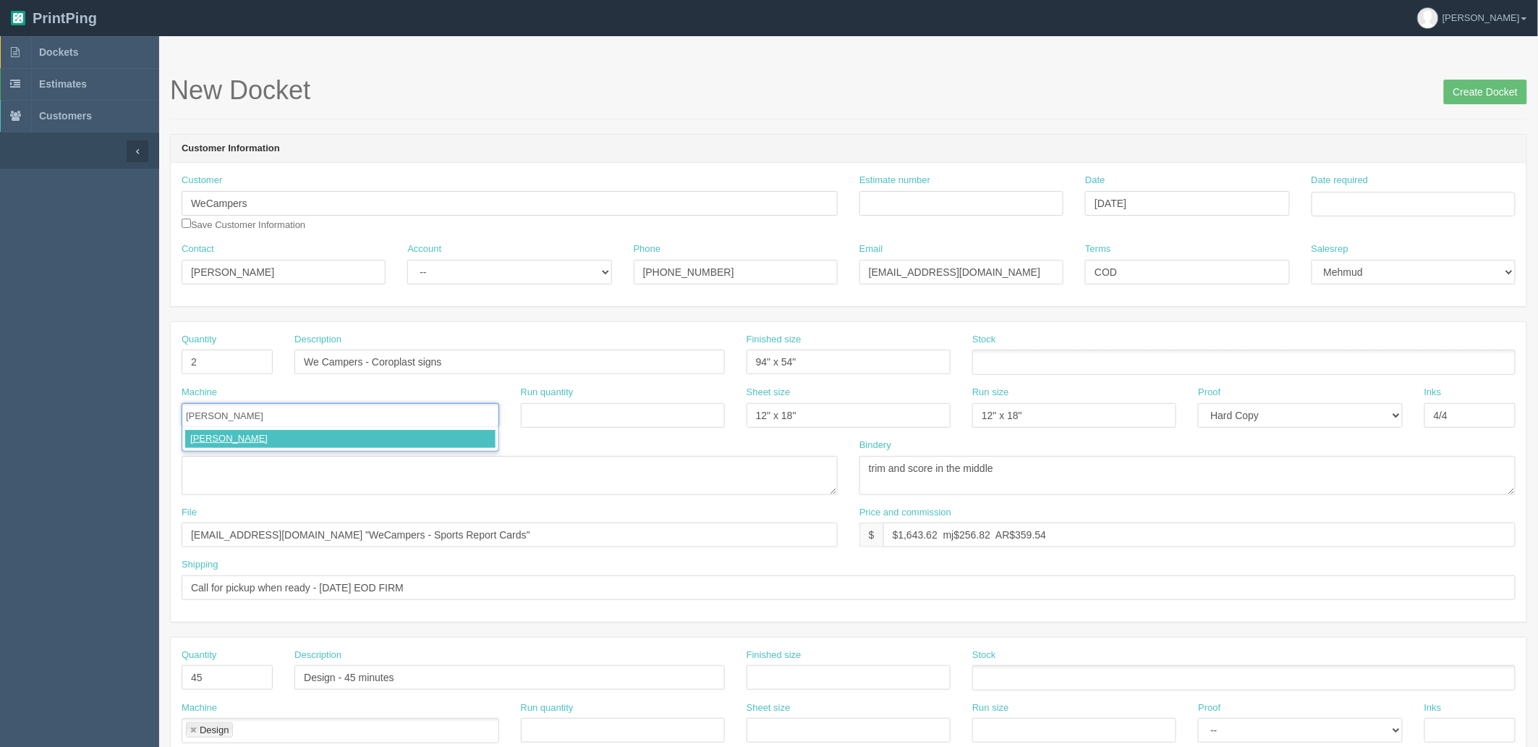
type input "Anvy Digital"
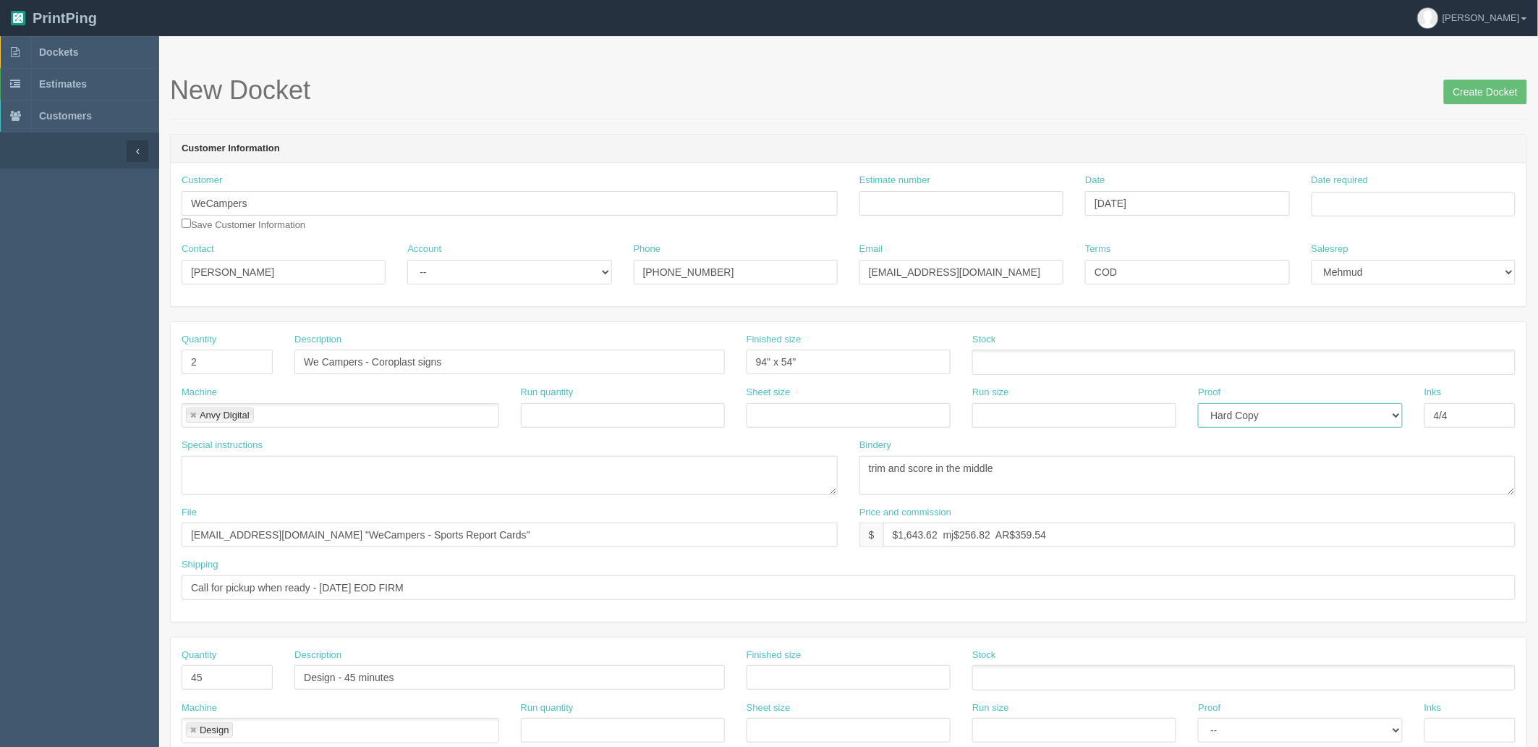
select select "Email"
click at [1198, 403] on select "-- Email Hard Copy" at bounding box center [1300, 415] width 204 height 25
type input "s"
type input "Send to John"
click at [992, 534] on input "$" at bounding box center [1199, 534] width 632 height 25
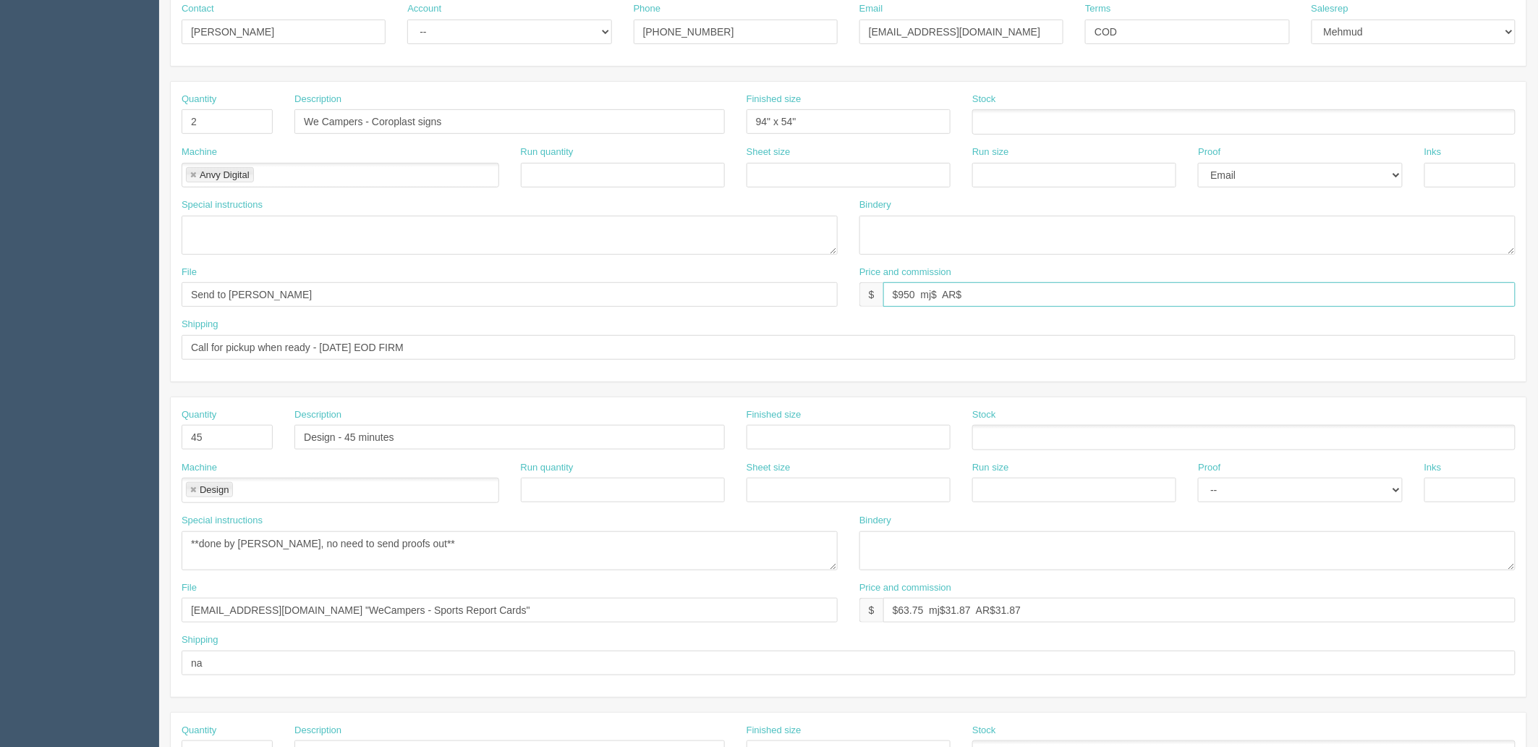
scroll to position [241, 0]
type input "$950 mj$ AR$"
drag, startPoint x: 326, startPoint y: 345, endPoint x: 404, endPoint y: 386, distance: 88.0
click at [328, 345] on input "Call for pickup when ready - FRIDAY EOD FIRM" at bounding box center [849, 346] width 1334 height 25
type input "Call for pickup when ready - Wednesday by EOD"
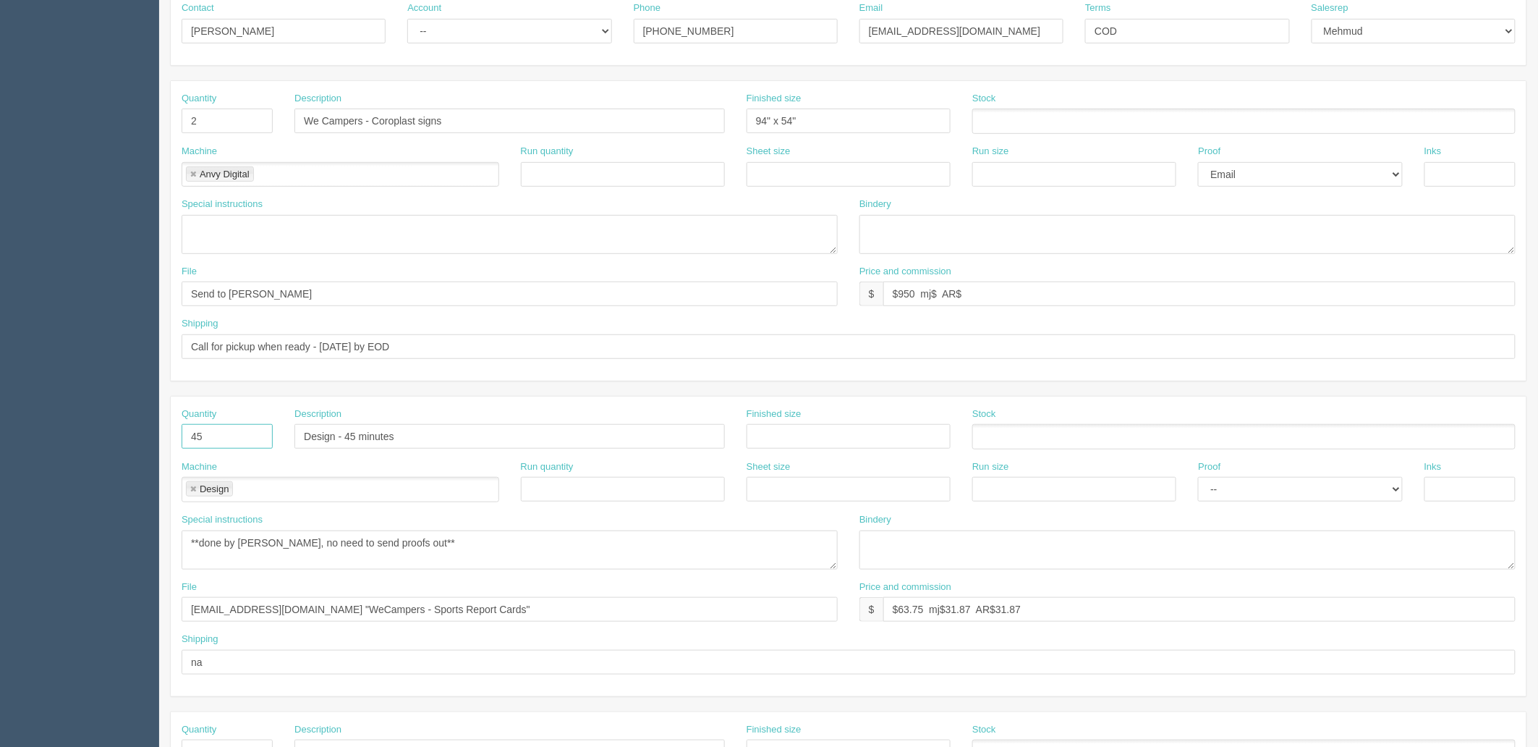
drag, startPoint x: 234, startPoint y: 436, endPoint x: 116, endPoint y: 445, distance: 118.2
click at [119, 444] on section "Dockets Estimates Customers" at bounding box center [769, 434] width 1538 height 1278
drag, startPoint x: 382, startPoint y: 435, endPoint x: 150, endPoint y: 428, distance: 232.3
click at [152, 428] on section "Dockets Estimates Customers" at bounding box center [769, 434] width 1538 height 1278
click at [191, 488] on link at bounding box center [193, 489] width 9 height 9
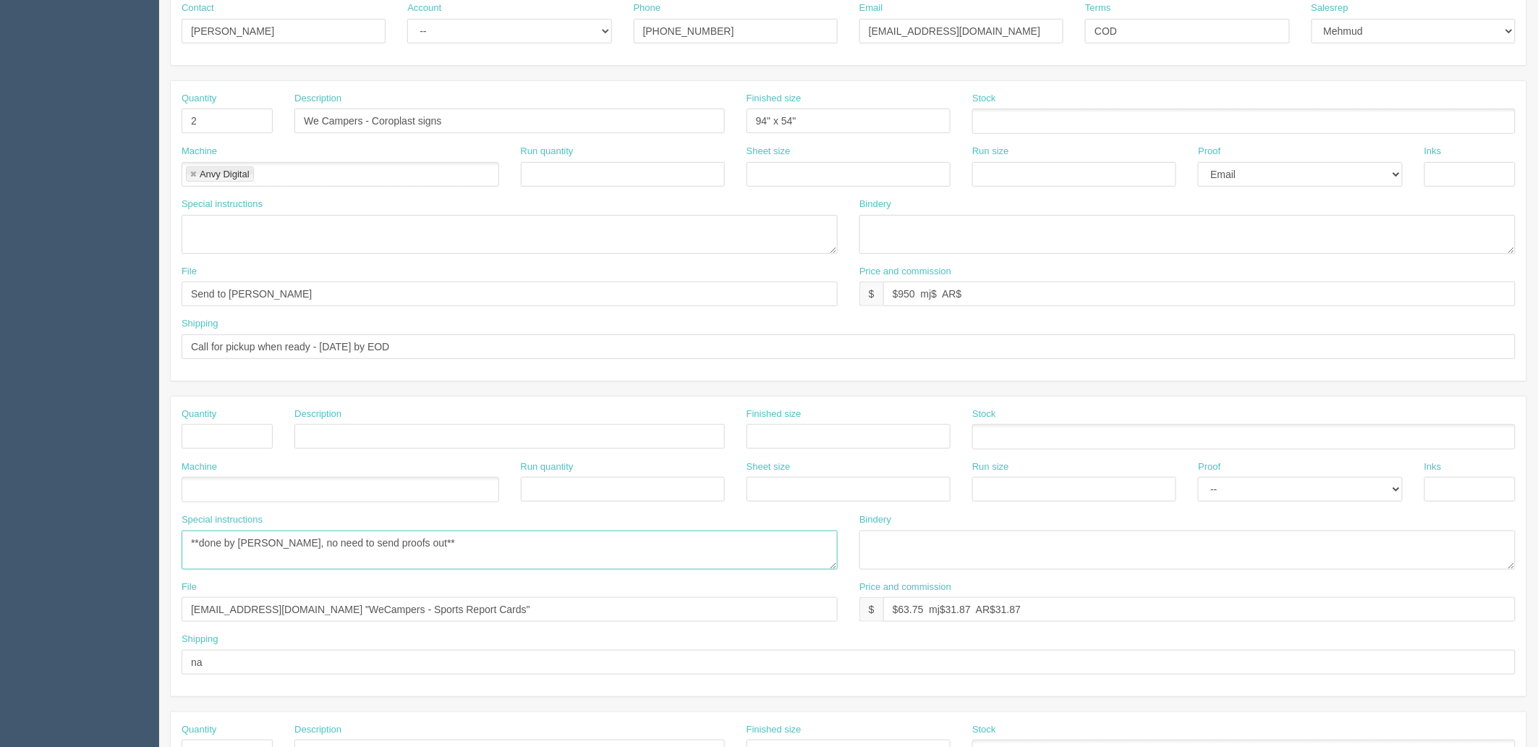
drag, startPoint x: 114, startPoint y: 539, endPoint x: -63, endPoint y: 560, distance: 177.8
click at [0, 560] on html "PrintPing Zack Edit account ( zack@allrush.ca ) Logout Dockets Estimates" at bounding box center [769, 416] width 1538 height 1314
drag, startPoint x: 265, startPoint y: 603, endPoint x: -179, endPoint y: 592, distance: 444.3
click at [0, 592] on html "PrintPing Zack Edit account ( zack@allrush.ca ) Logout Dockets Estimates" at bounding box center [769, 416] width 1538 height 1314
drag, startPoint x: 266, startPoint y: 659, endPoint x: -96, endPoint y: 641, distance: 362.2
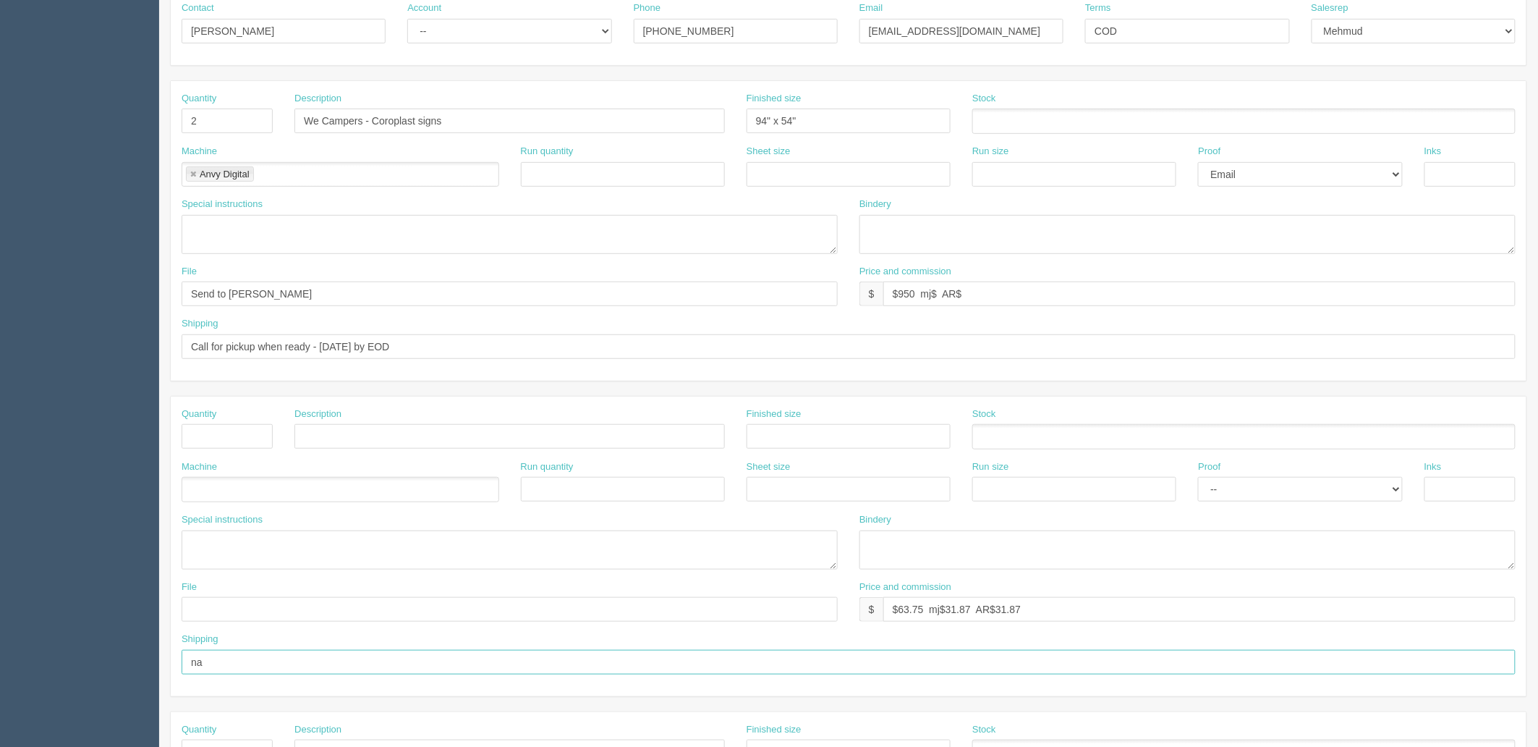
click at [0, 641] on html "PrintPing Zack Edit account ( zack@allrush.ca ) Logout Dockets Estimates" at bounding box center [769, 416] width 1538 height 1314
drag, startPoint x: 479, startPoint y: 559, endPoint x: 221, endPoint y: 558, distance: 258.3
click at [221, 558] on div "Quantity Description Finished size Stock Machine Run quantity Sheet size Run si…" at bounding box center [849, 546] width 1356 height 300
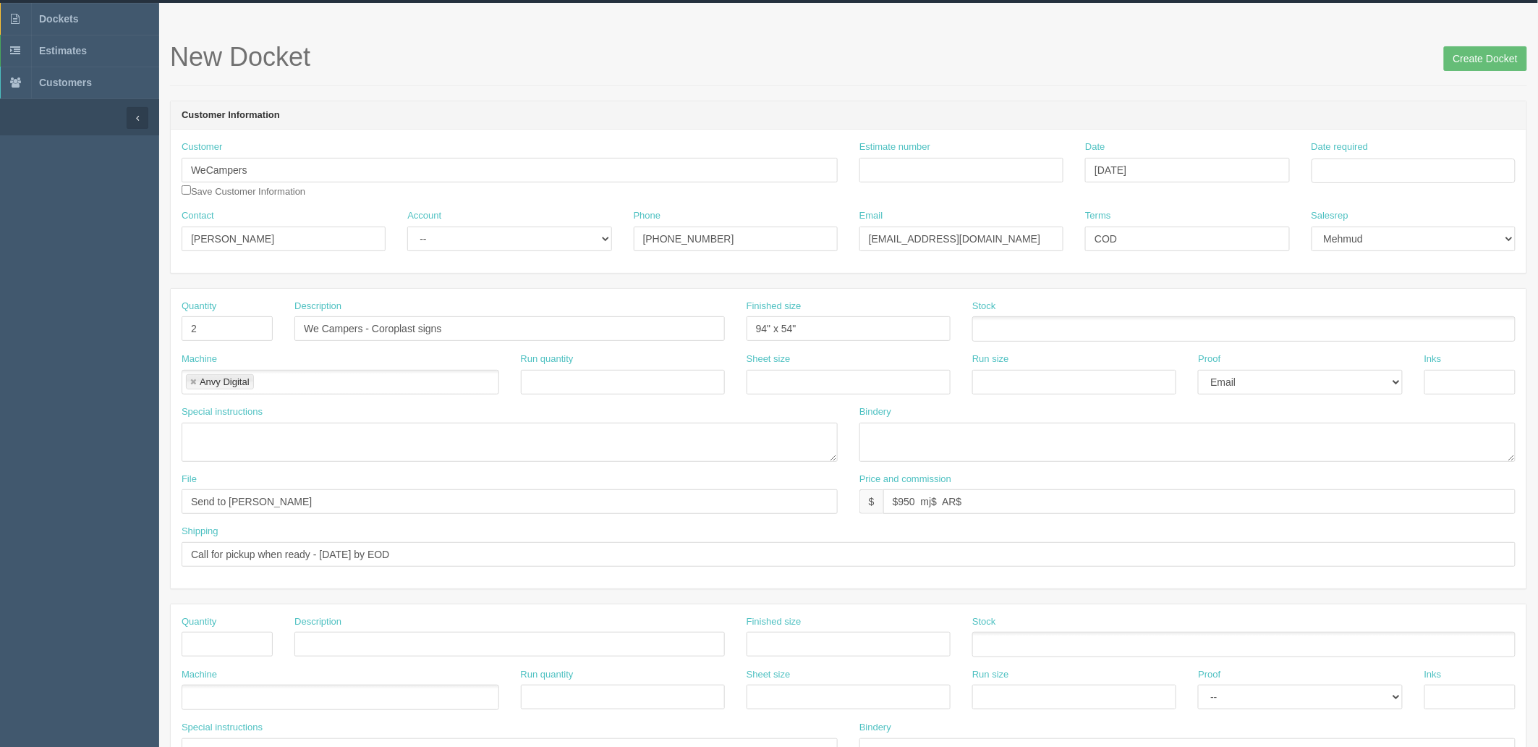
scroll to position [5, 0]
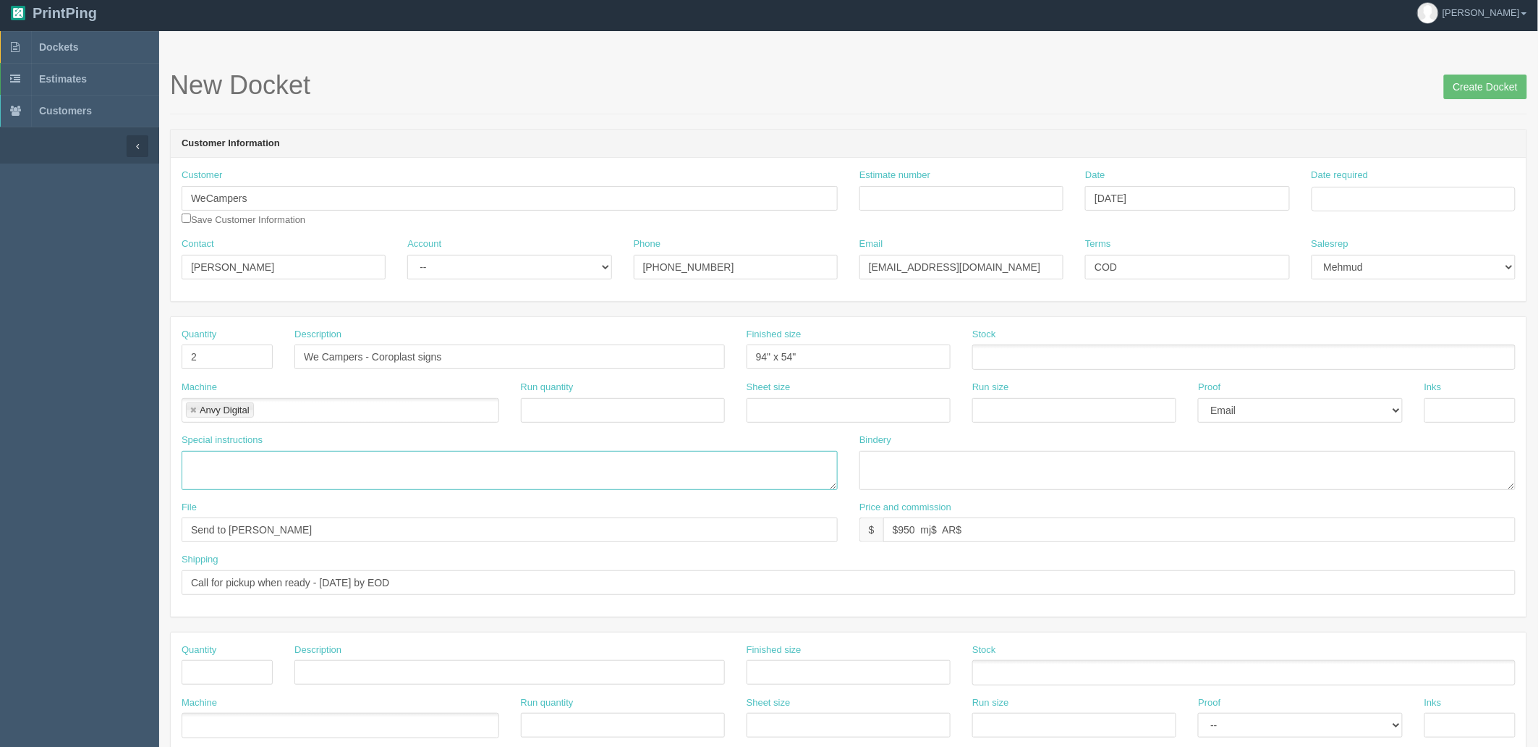
click at [211, 464] on textarea at bounding box center [510, 470] width 656 height 39
type textarea "PO: -"
drag, startPoint x: 475, startPoint y: 260, endPoint x: 477, endPoint y: 268, distance: 8.5
click at [475, 260] on select "-- Existing Client Allrush Client Rep Client" at bounding box center [509, 267] width 204 height 25
select select "Allrush Client"
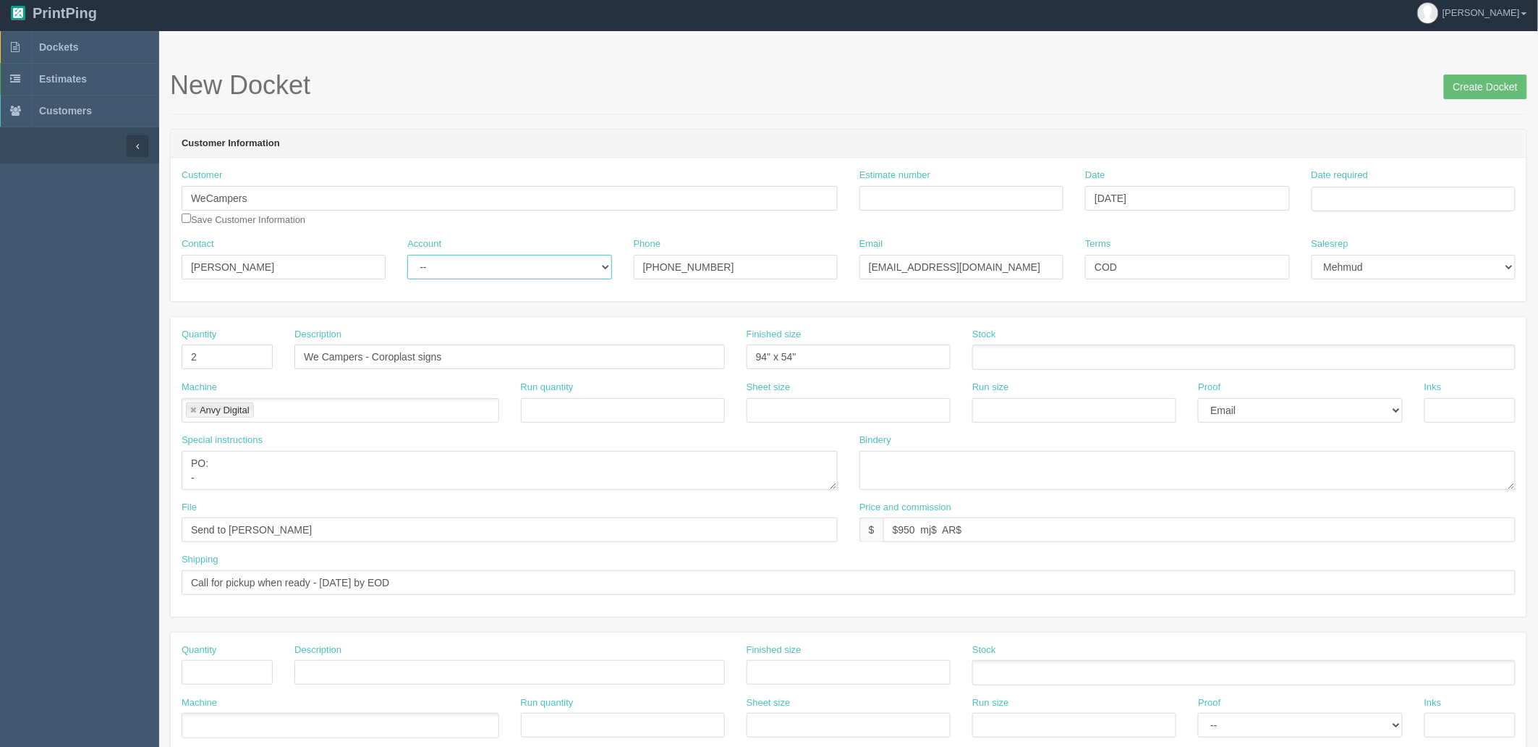
click at [407, 255] on select "-- Existing Client Allrush Client Rep Client" at bounding box center [509, 267] width 204 height 25
click at [970, 200] on input "Estimate number" at bounding box center [961, 198] width 204 height 25
type input "Outsource - See quotesheet"
click at [1387, 358] on td "1" at bounding box center [1383, 358] width 21 height 21
click at [1276, 142] on header "Customer Information" at bounding box center [849, 143] width 1356 height 29
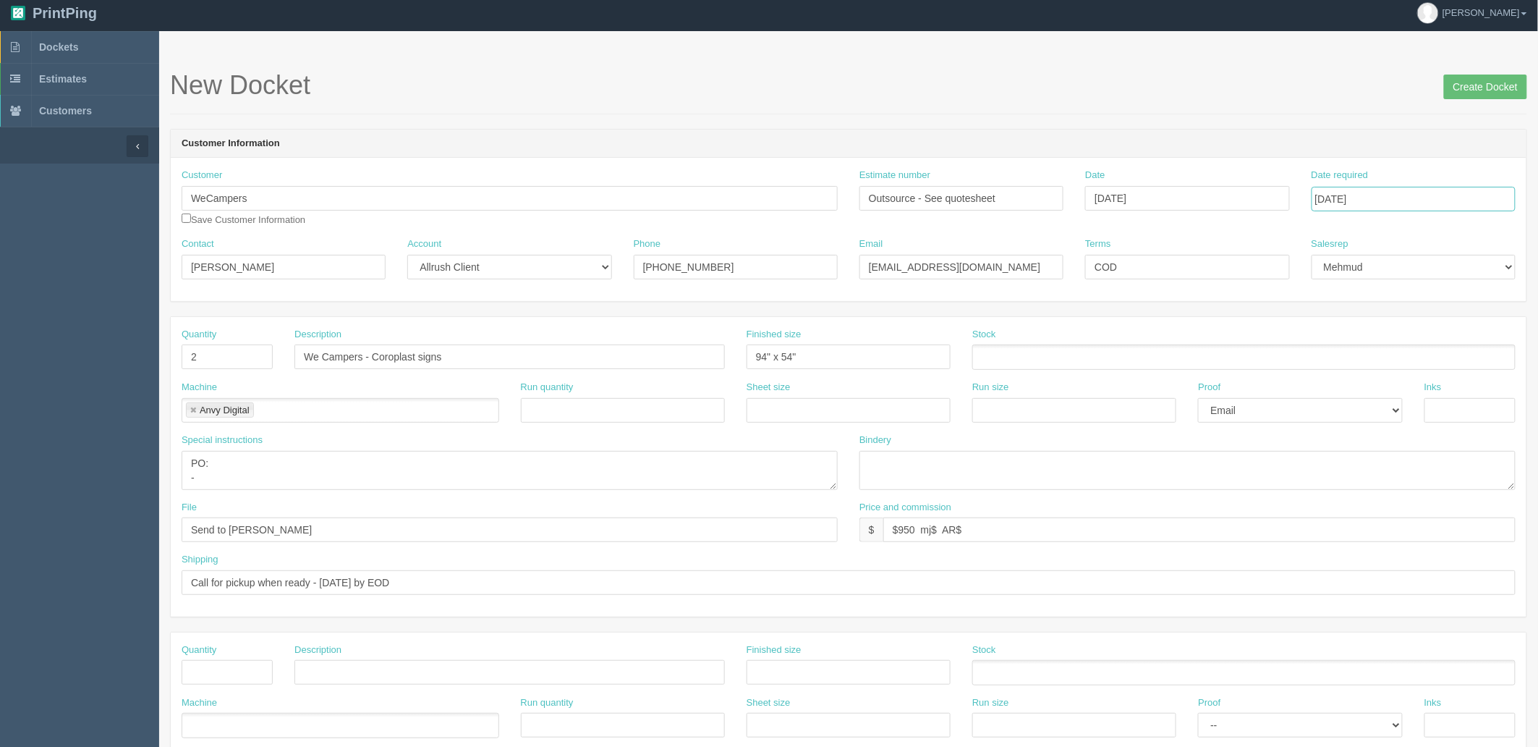
click at [1347, 190] on input "October 1, 2025" at bounding box center [1414, 199] width 204 height 25
click at [1402, 275] on td "2" at bounding box center [1404, 276] width 19 height 21
click at [1365, 271] on td "30" at bounding box center [1365, 276] width 18 height 21
click at [1388, 352] on td "1" at bounding box center [1383, 358] width 21 height 21
type input "October 1, 2025"
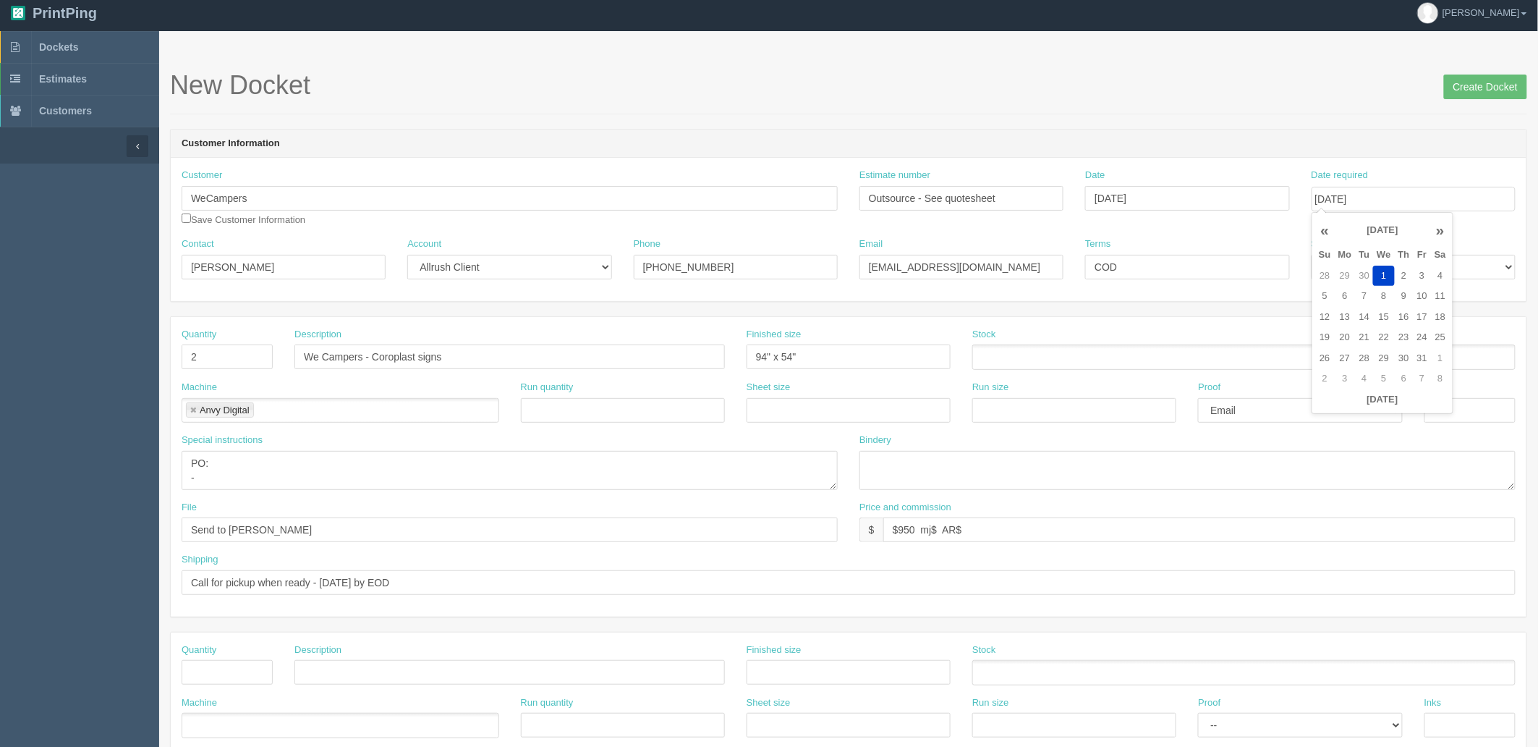
click at [1266, 109] on div "New Docket Create Docket" at bounding box center [848, 92] width 1357 height 43
drag, startPoint x: 210, startPoint y: 184, endPoint x: -26, endPoint y: 181, distance: 235.9
click at [0, 181] on html "PrintPing Zack Edit account ( zack@allrush.ca ) Logout Dockets Estimates" at bounding box center [769, 652] width 1538 height 1314
drag, startPoint x: 1014, startPoint y: 196, endPoint x: 409, endPoint y: 192, distance: 604.1
click at [409, 192] on div "Customer WeCampers Save Customer Information Estimate number Outsource - See qu…" at bounding box center [849, 203] width 1356 height 69
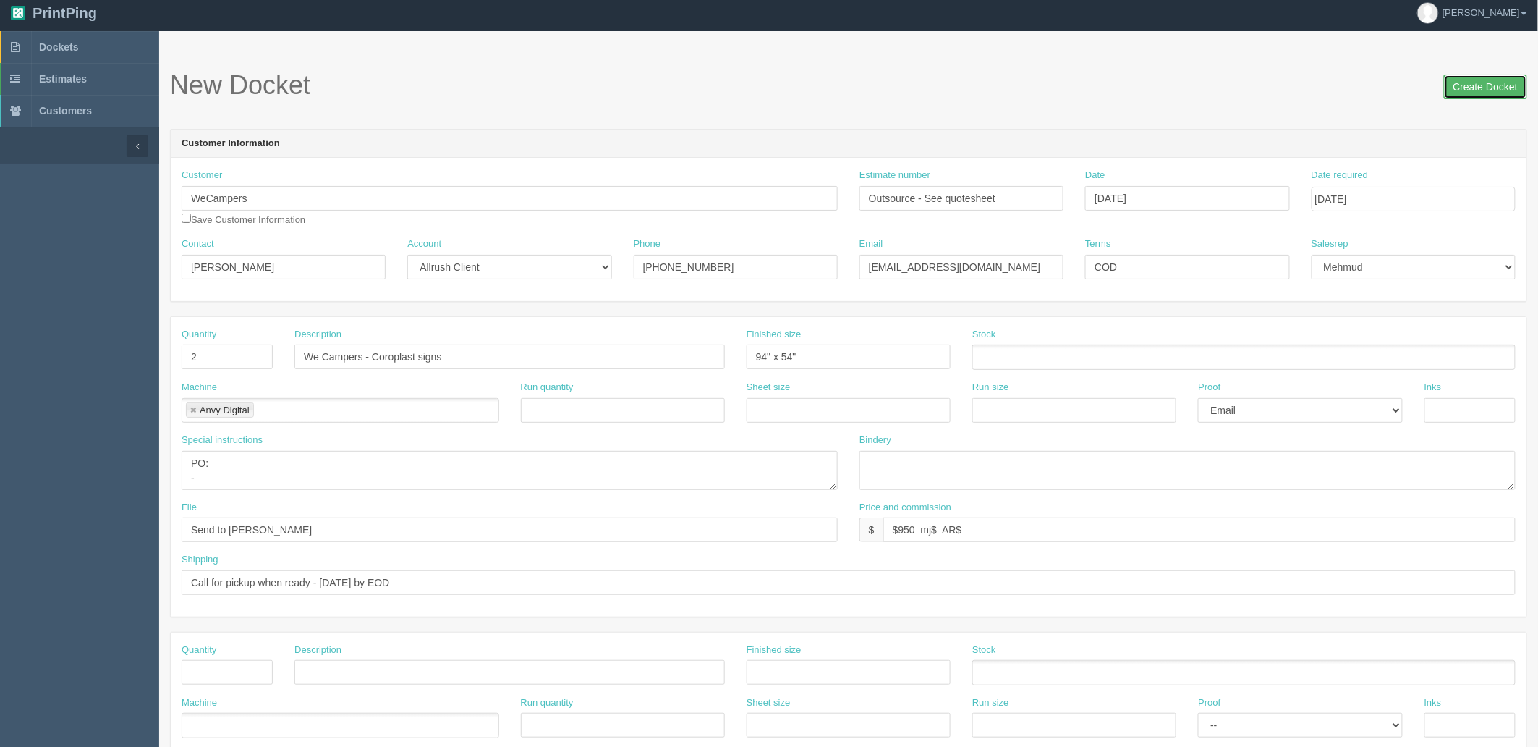
click at [1495, 83] on input "Create Docket" at bounding box center [1485, 87] width 83 height 25
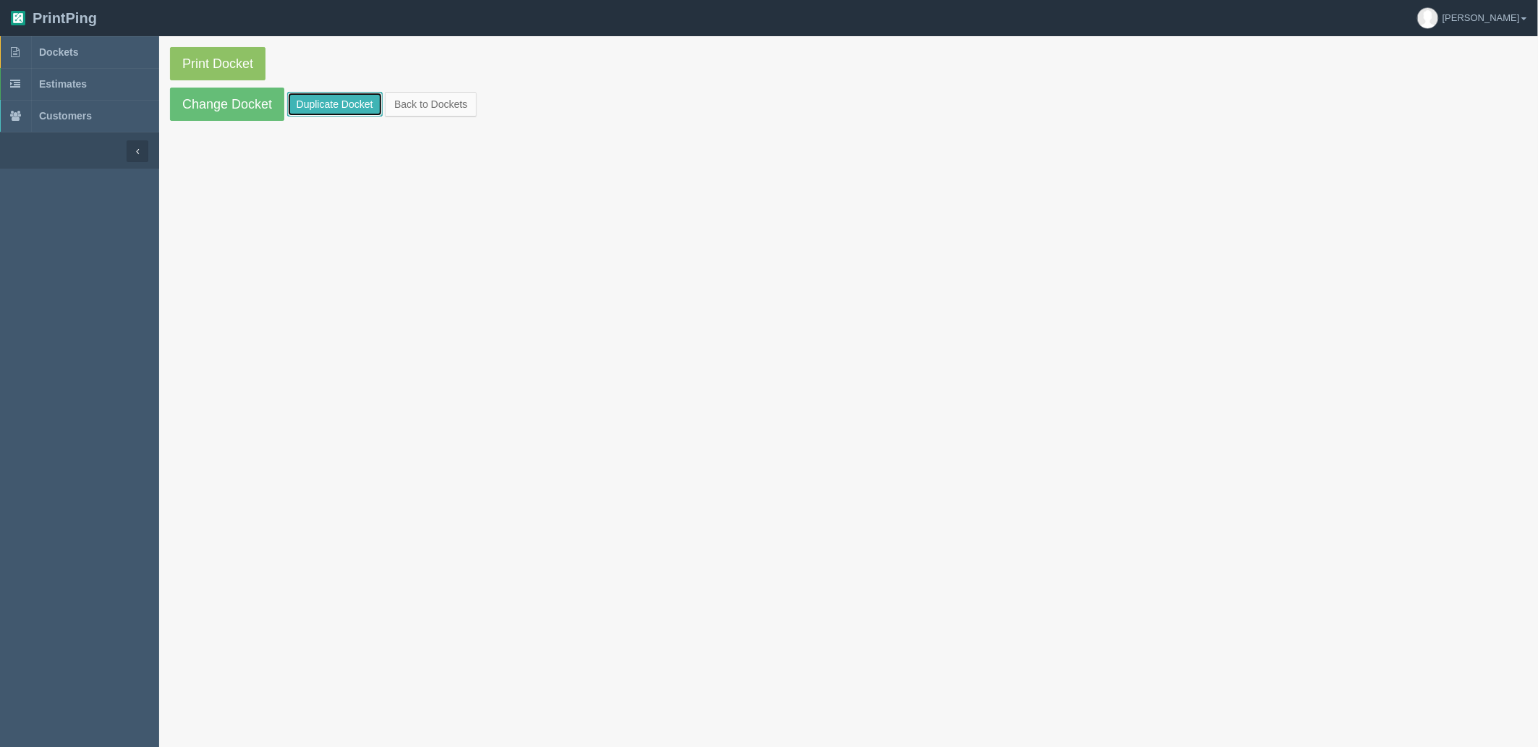
click at [344, 98] on link "Duplicate Docket" at bounding box center [334, 104] width 95 height 25
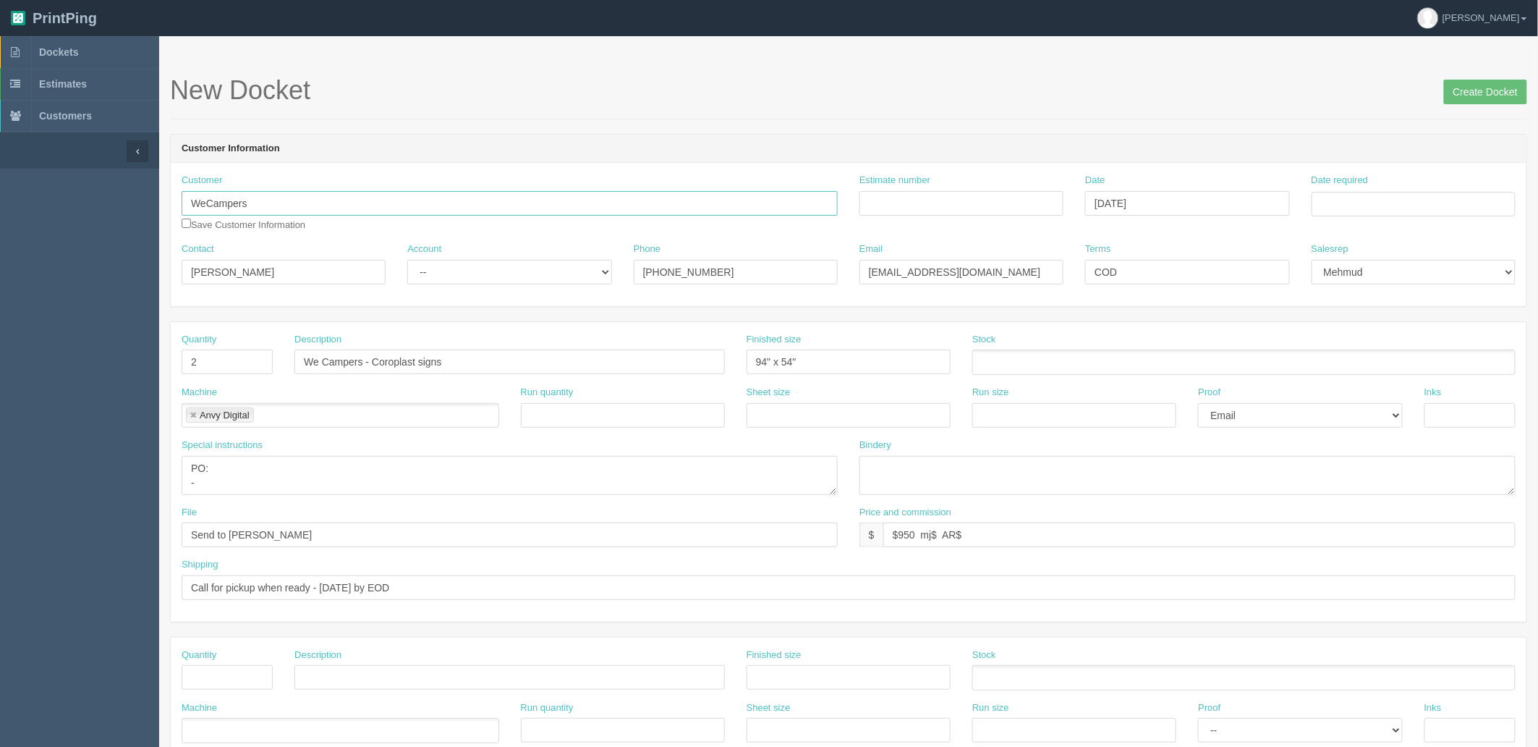
drag, startPoint x: 206, startPoint y: 201, endPoint x: 572, endPoint y: 158, distance: 367.9
click at [570, 160] on div "Customer Information Customer WeCampers Save Customer Information Estimate numb…" at bounding box center [848, 220] width 1357 height 173
type input "We Scouts"
click at [360, 363] on input "We Campers - Coroplast signs" at bounding box center [509, 361] width 430 height 25
type input "We Scouts - Coroplast signs"
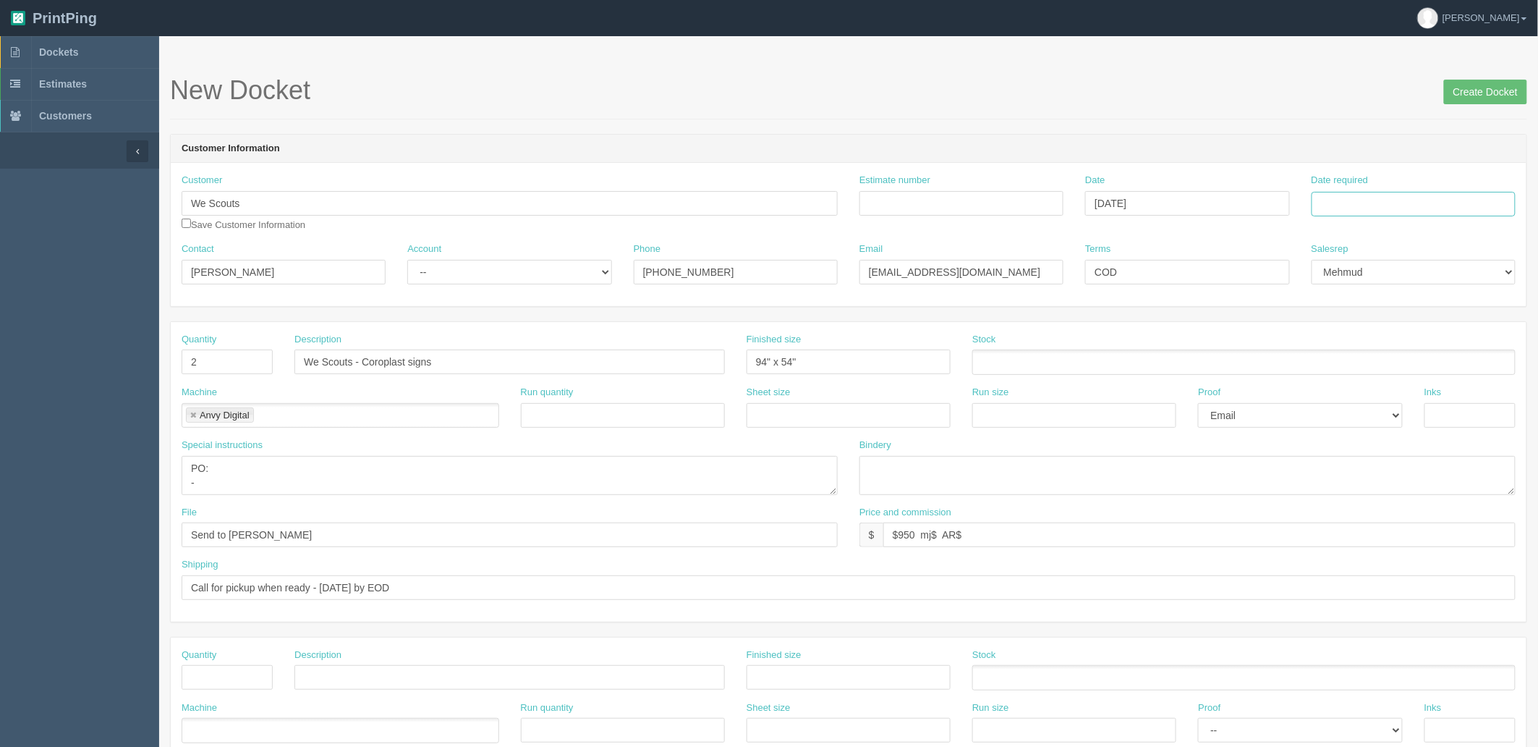
click at [1372, 207] on input "Date required" at bounding box center [1414, 204] width 204 height 25
click at [1375, 360] on td "1" at bounding box center [1383, 363] width 21 height 21
type input "[DATE]"
drag, startPoint x: 1201, startPoint y: 107, endPoint x: 1109, endPoint y: 130, distance: 94.8
click at [1199, 106] on div "New Docket Create Docket" at bounding box center [848, 97] width 1357 height 43
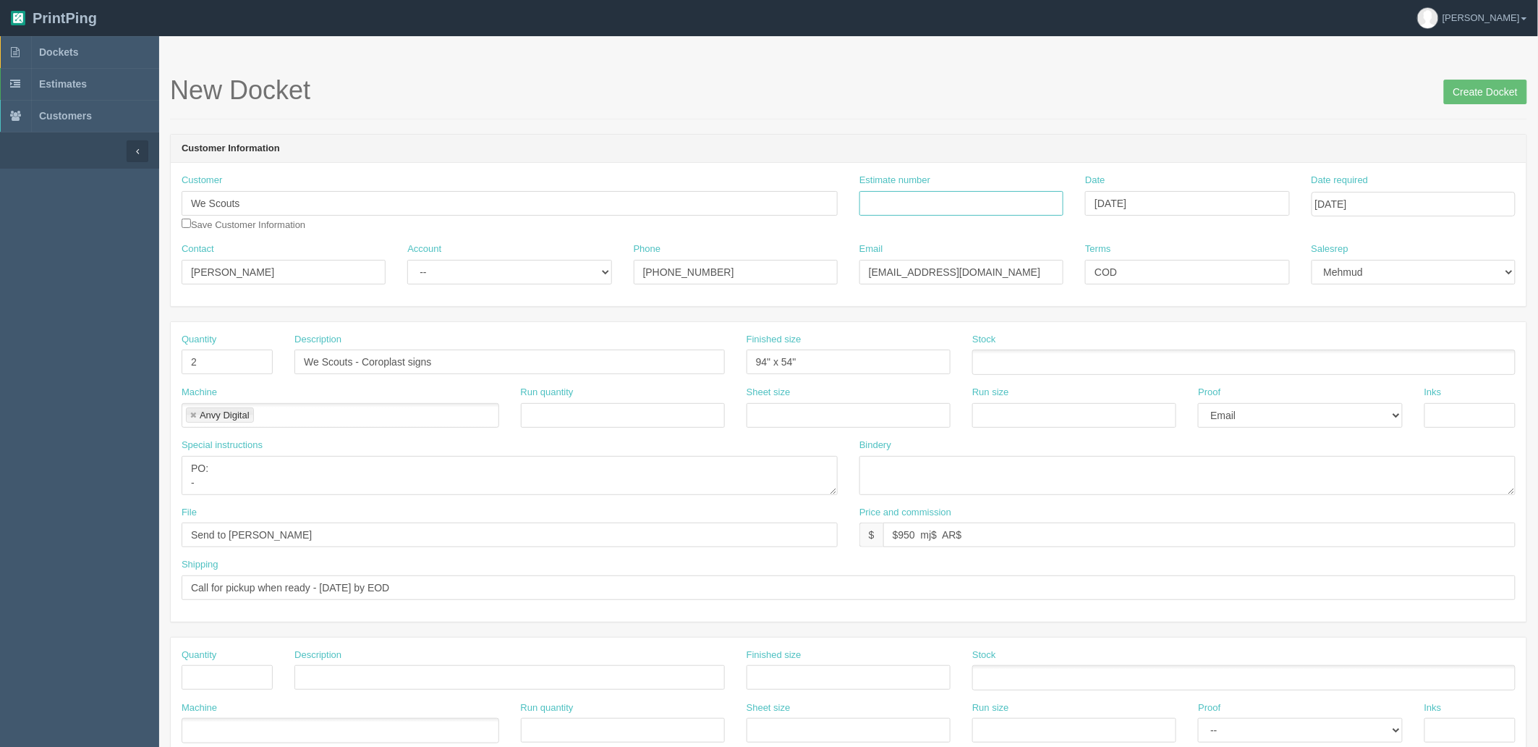
click at [995, 199] on input "Estimate number" at bounding box center [961, 203] width 204 height 25
paste input "Outsource - See quotesheet"
type input "Outsource - See quotesheet"
click at [1045, 114] on div "New Docket Create Docket" at bounding box center [848, 97] width 1357 height 43
drag, startPoint x: 545, startPoint y: 277, endPoint x: 539, endPoint y: 282, distance: 7.7
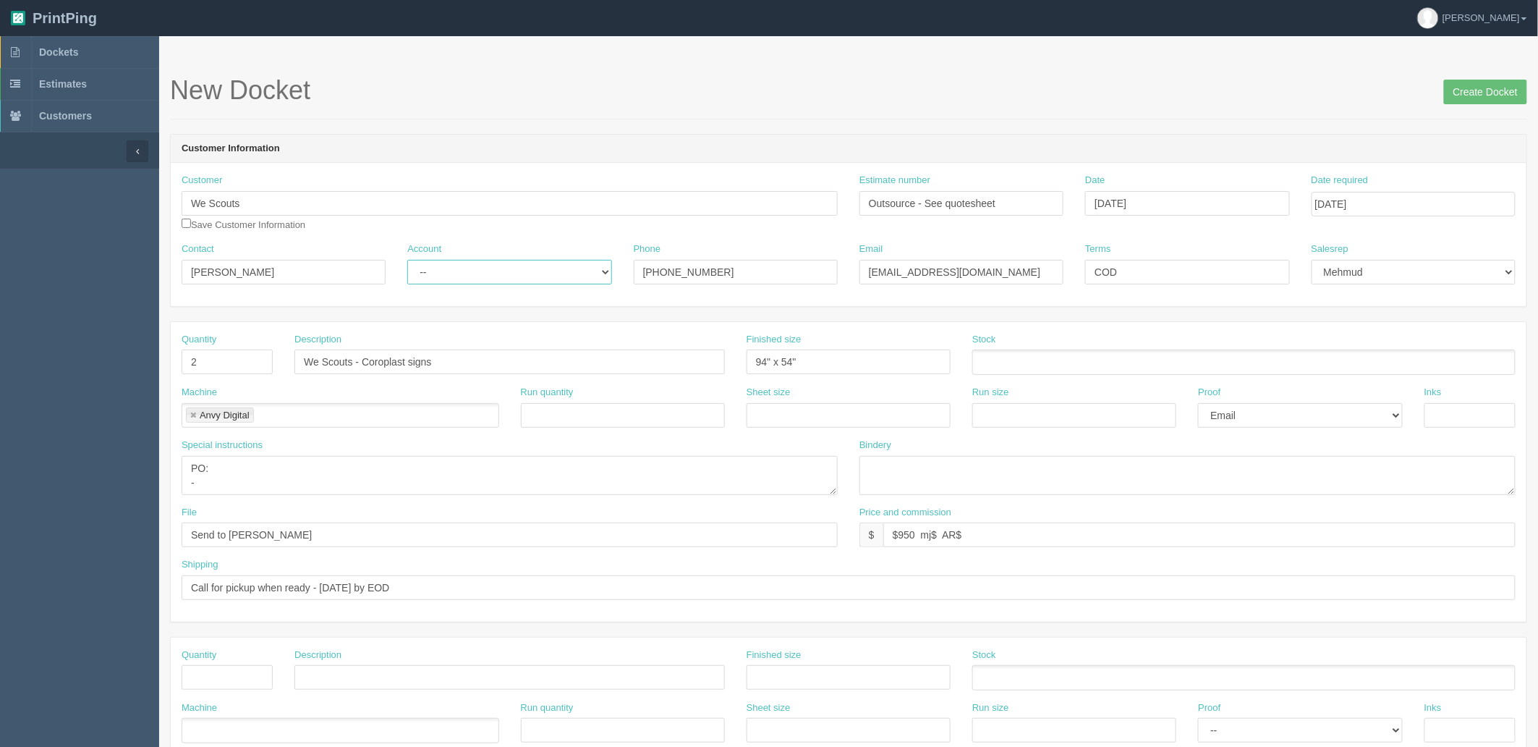
click at [539, 279] on select "-- Existing Client Allrush Client Rep Client" at bounding box center [509, 272] width 204 height 25
select select "Allrush Client"
click at [407, 260] on select "-- Existing Client Allrush Client Rep Client" at bounding box center [509, 272] width 204 height 25
click at [1457, 96] on input "Create Docket" at bounding box center [1485, 92] width 83 height 25
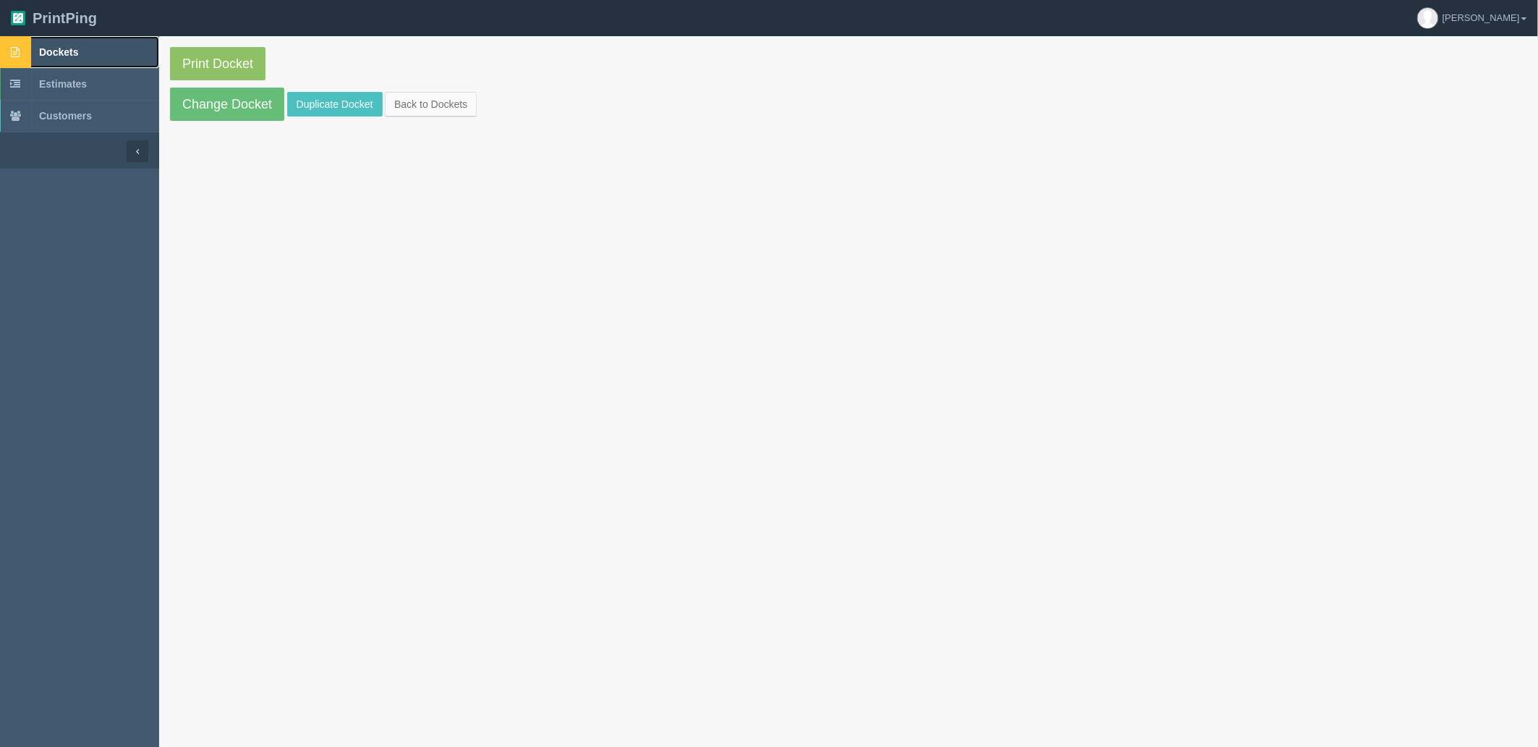
click at [75, 52] on span "Dockets" at bounding box center [58, 52] width 39 height 12
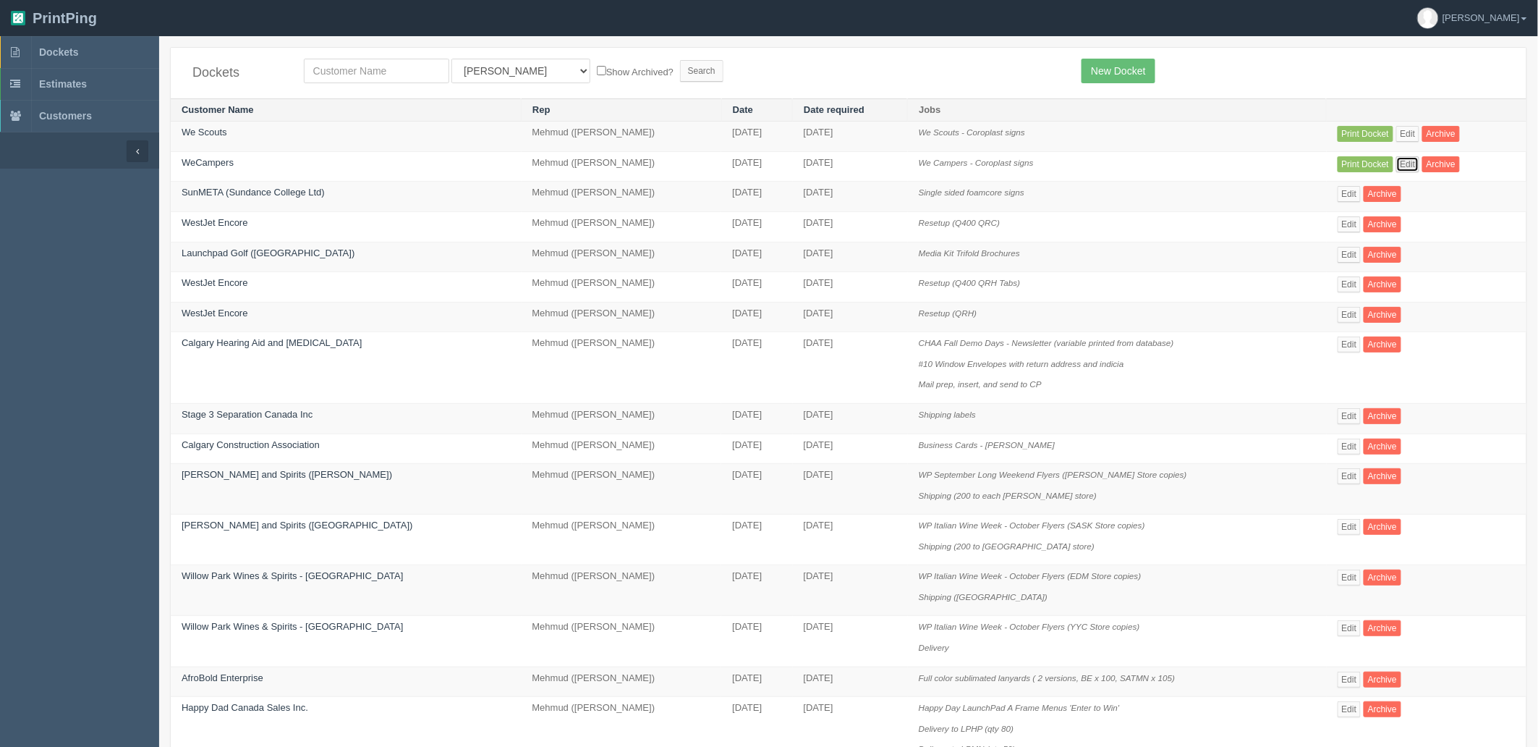
click at [1411, 159] on link "Edit" at bounding box center [1408, 164] width 24 height 16
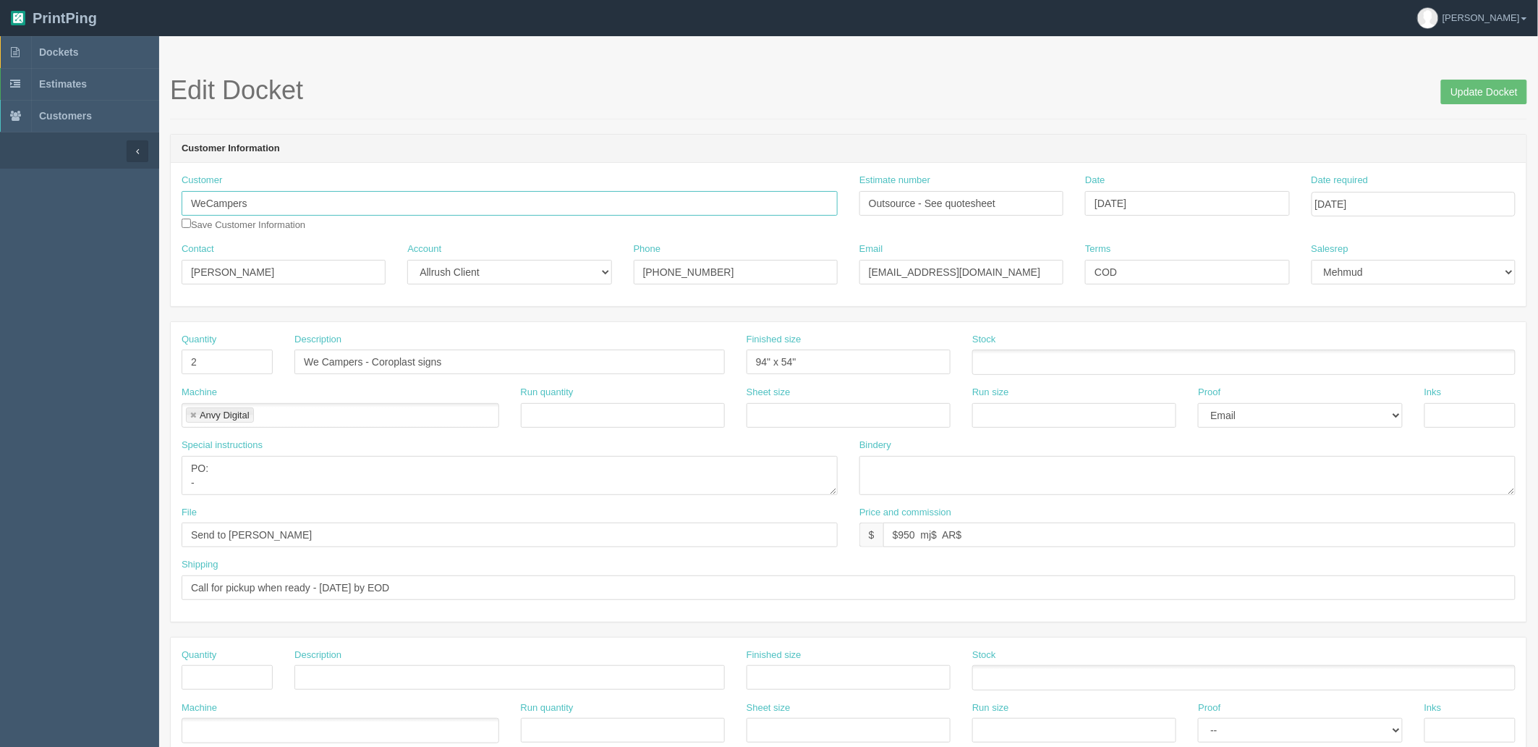
click at [207, 200] on input "WeCampers" at bounding box center [510, 203] width 656 height 25
type input "We Campers"
click at [1492, 94] on input "Update Docket" at bounding box center [1484, 92] width 86 height 25
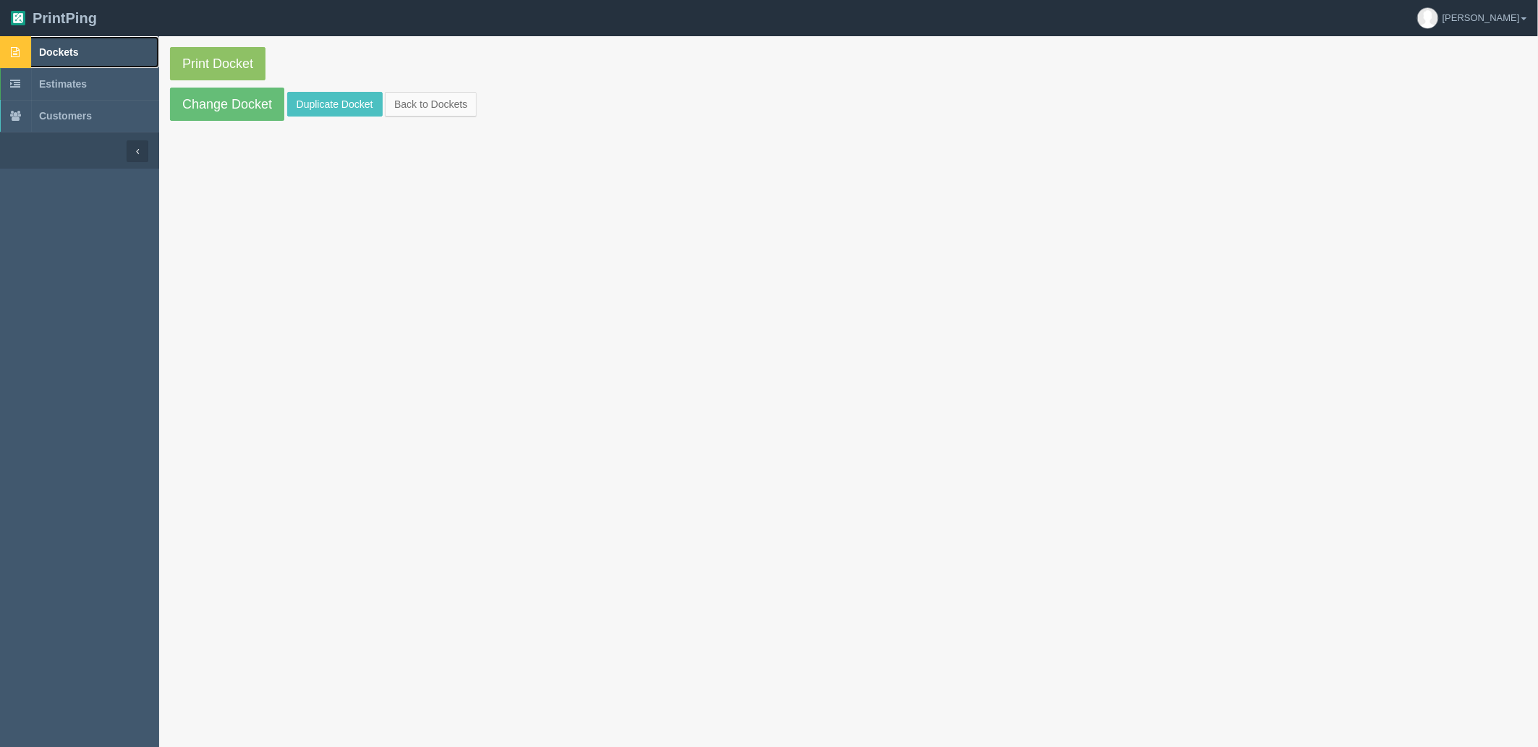
click at [65, 59] on link "Dockets" at bounding box center [79, 52] width 159 height 32
